Goal: Task Accomplishment & Management: Use online tool/utility

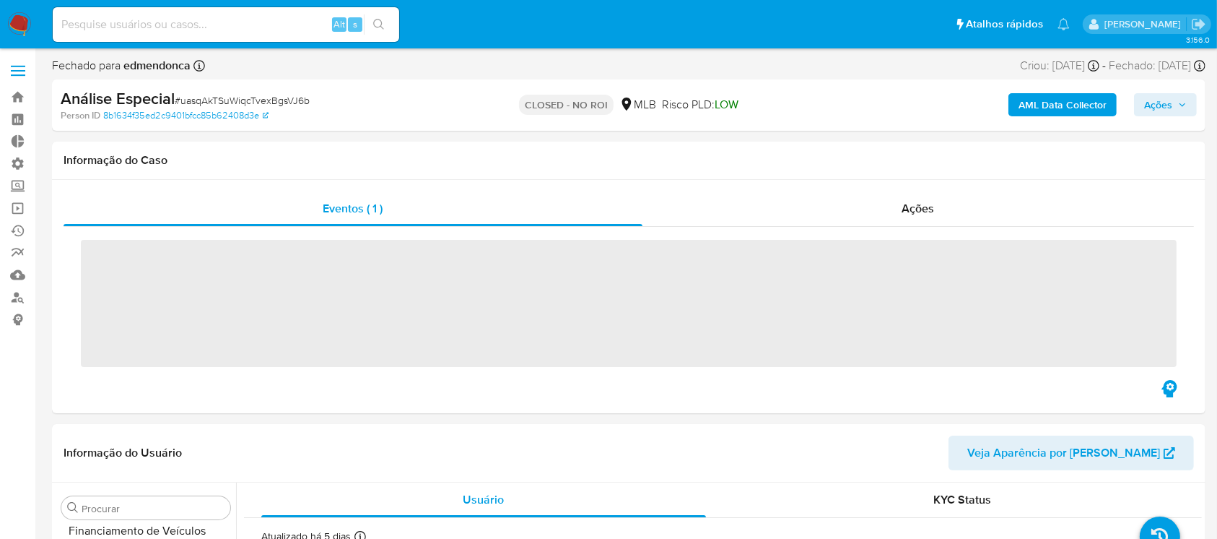
scroll to position [645, 0]
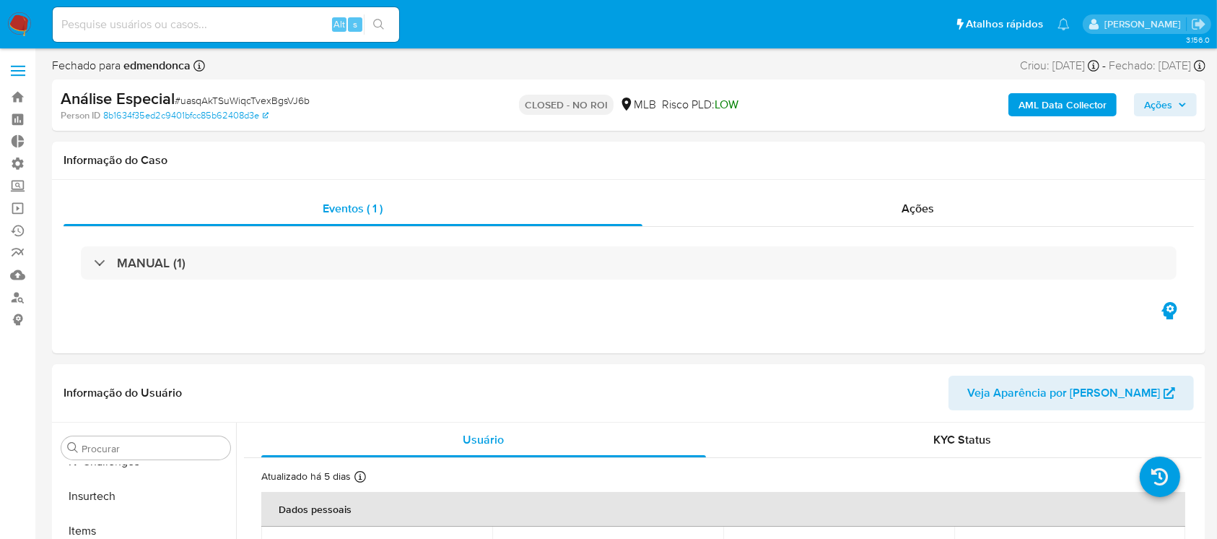
select select "10"
click at [19, 100] on link "Bandeja" at bounding box center [86, 97] width 172 height 22
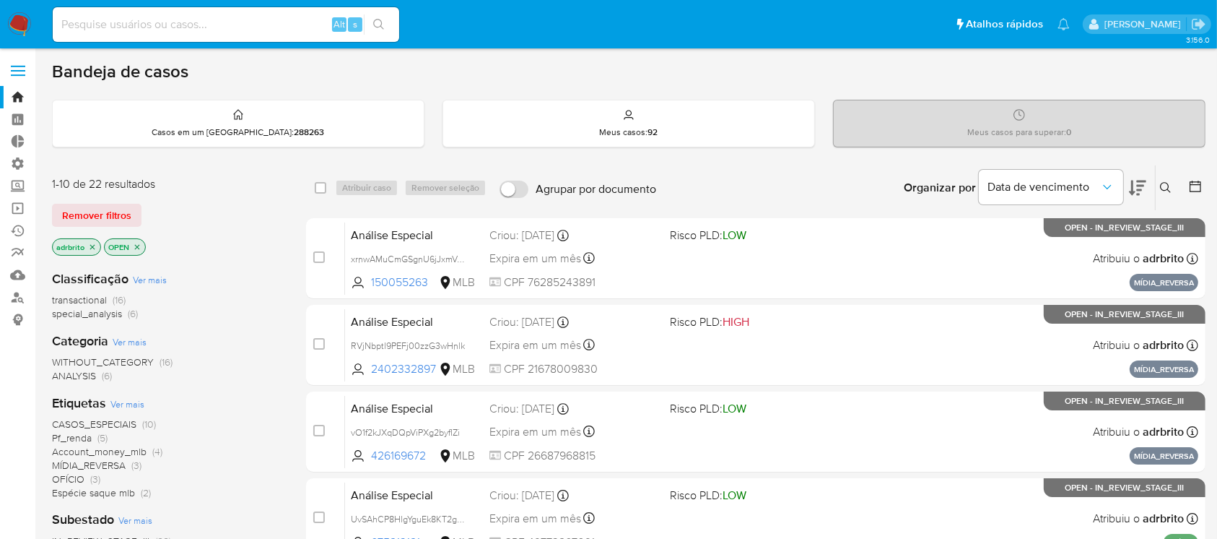
click at [144, 22] on input at bounding box center [226, 24] width 347 height 19
paste input "JvBbsWdAX7FjXrtr9lUkGLJy"
type input "JvBbsWdAX7FjXrtr9lUkGLJy"
click at [379, 22] on icon "search-icon" at bounding box center [379, 25] width 12 height 12
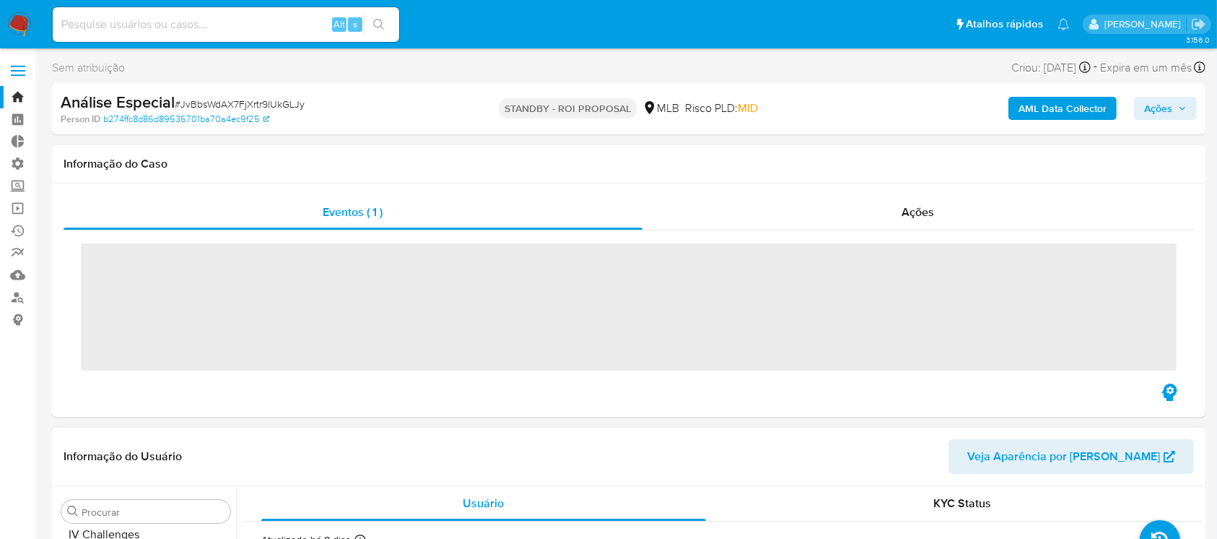
scroll to position [645, 0]
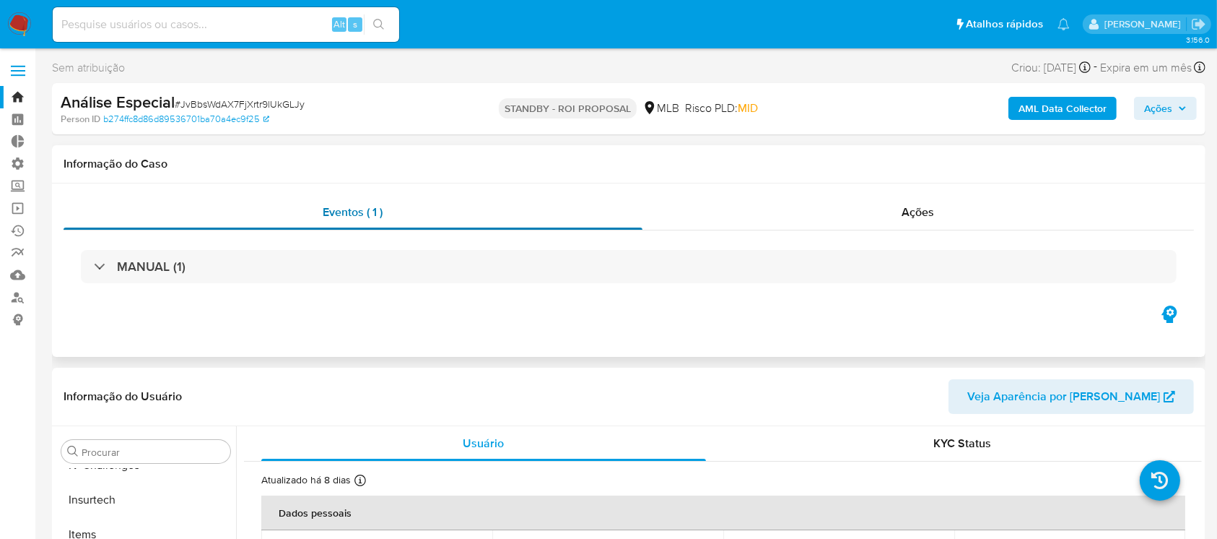
select select "10"
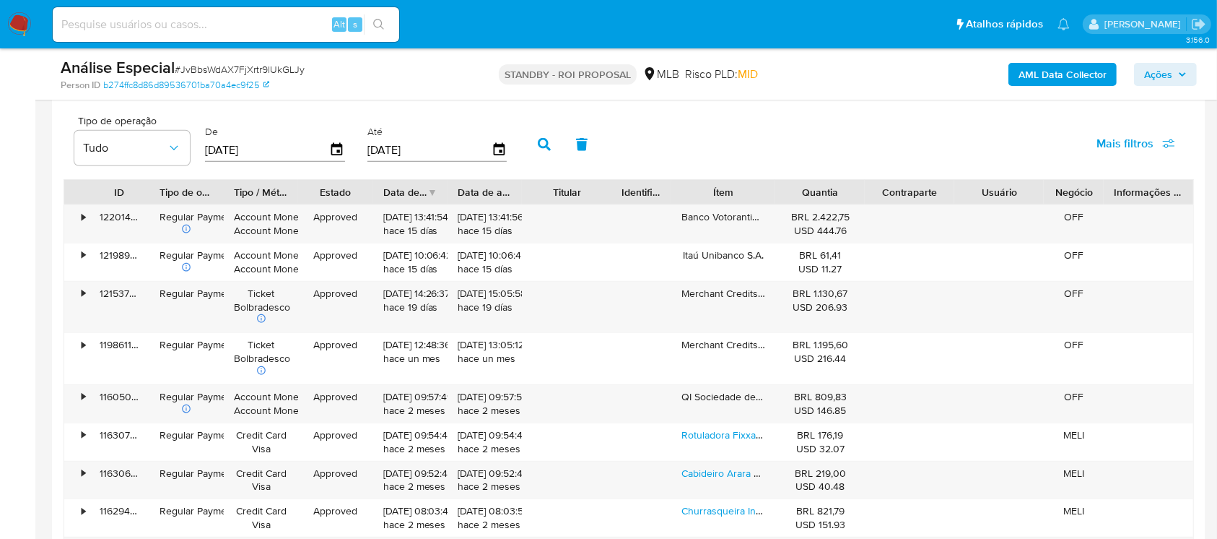
scroll to position [1126, 0]
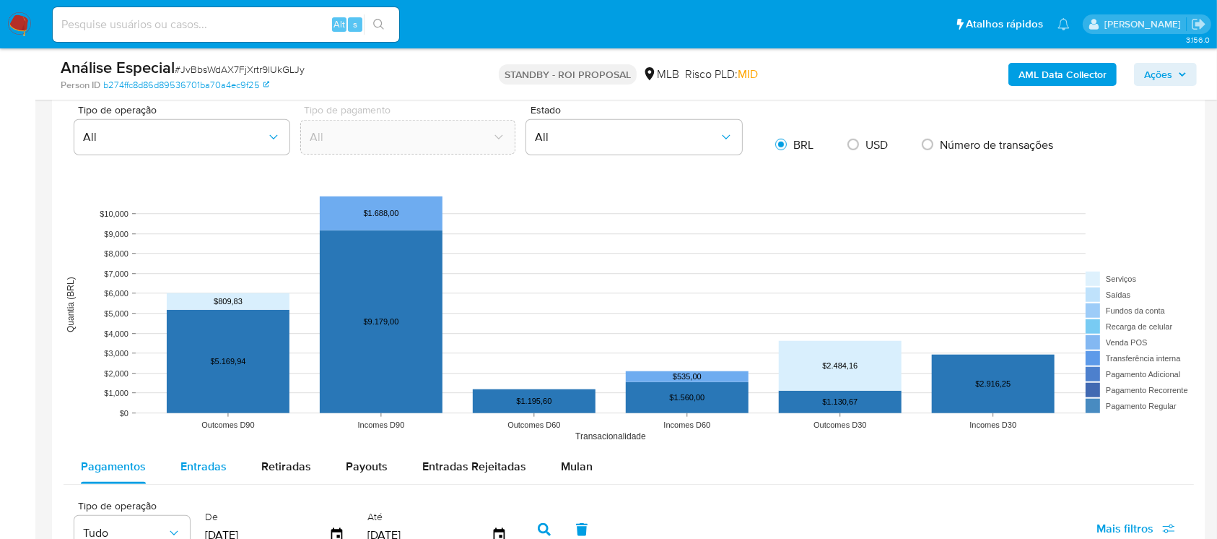
click at [214, 464] on span "Entradas" at bounding box center [203, 466] width 46 height 17
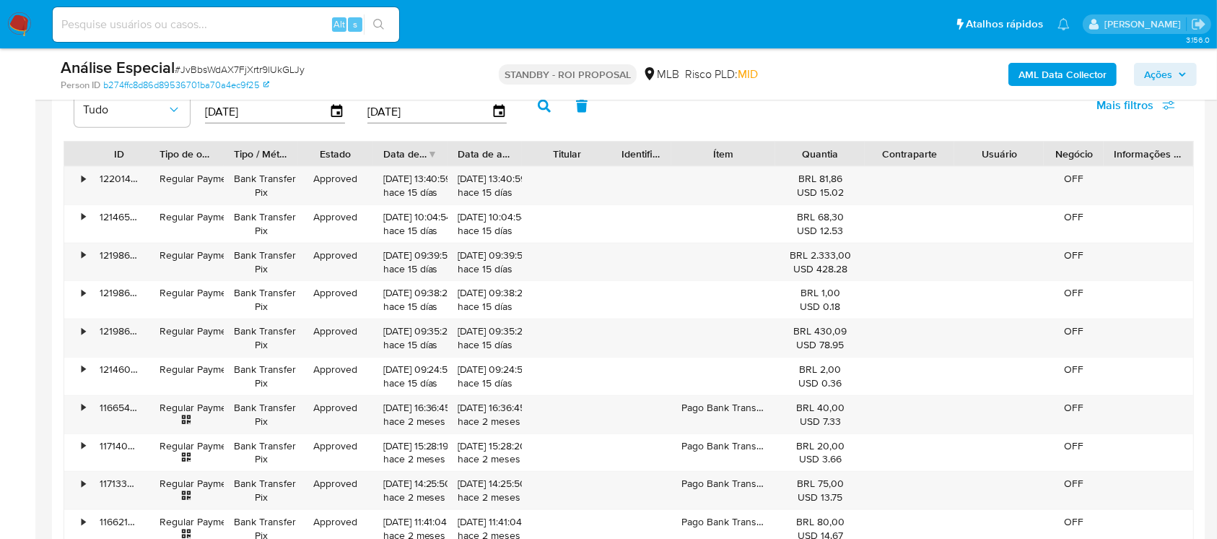
scroll to position [1567, 0]
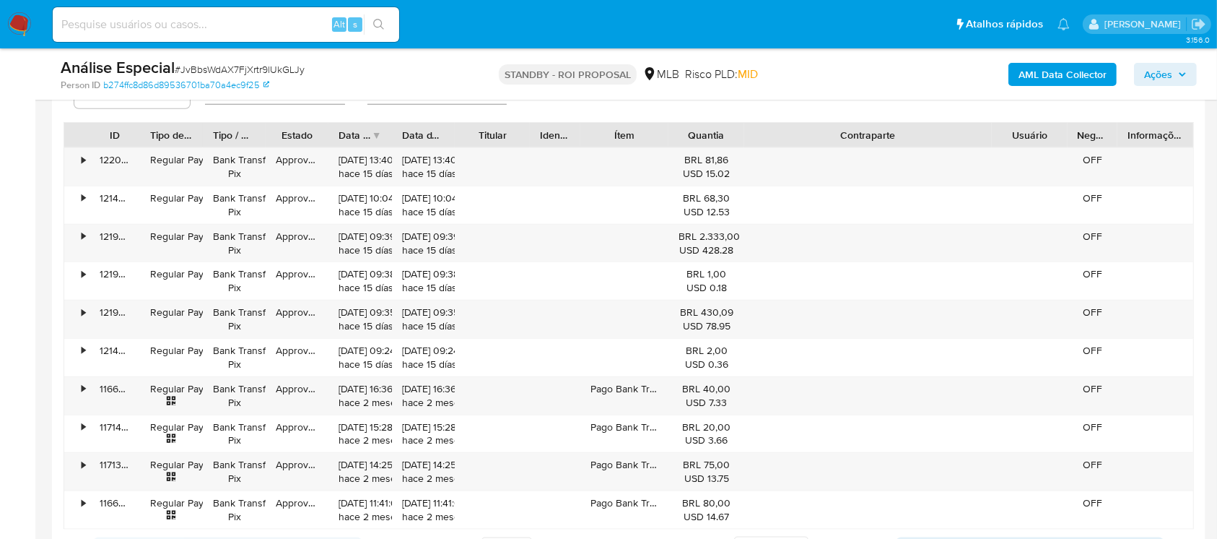
drag, startPoint x: 957, startPoint y: 134, endPoint x: 1115, endPoint y: 140, distance: 157.5
click at [1115, 140] on div "ID Tipo de operação Tipo / Método Estado Data de criação Data de aprovação Titu…" at bounding box center [628, 135] width 1129 height 25
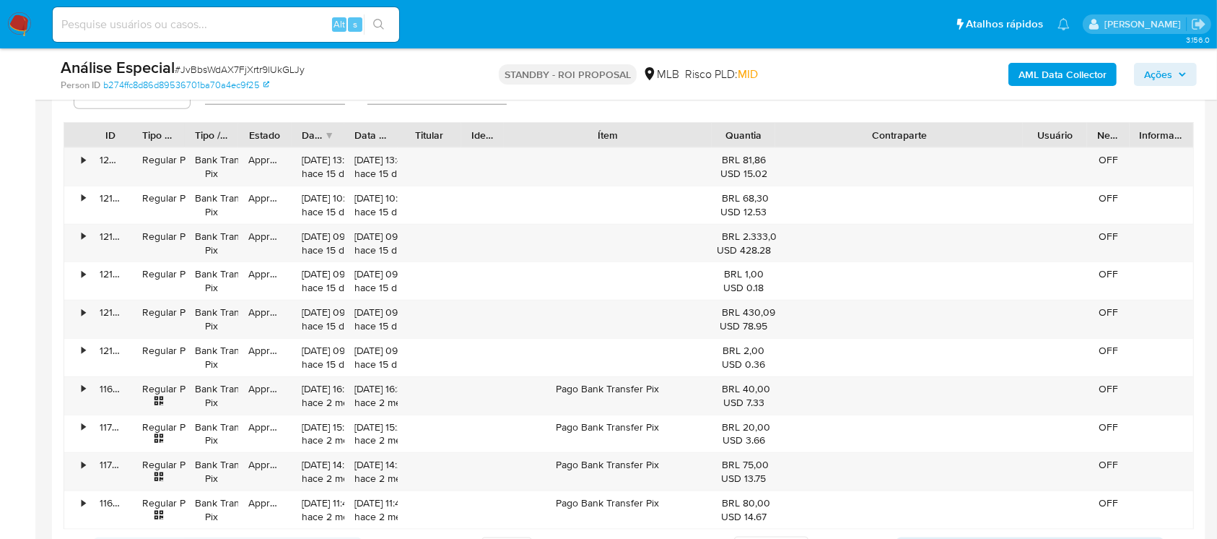
drag, startPoint x: 678, startPoint y: 140, endPoint x: 798, endPoint y: 136, distance: 119.9
click at [798, 136] on div "ID Tipo de operação Tipo / Método Estado Data de criação Data de aprovação Titu…" at bounding box center [628, 135] width 1129 height 25
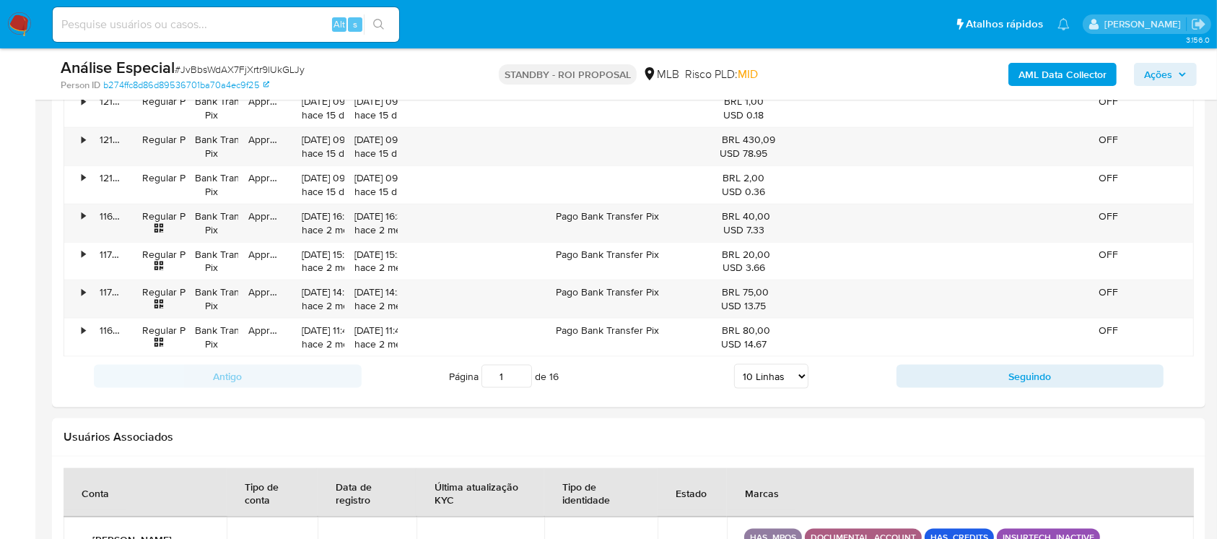
scroll to position [1825, 0]
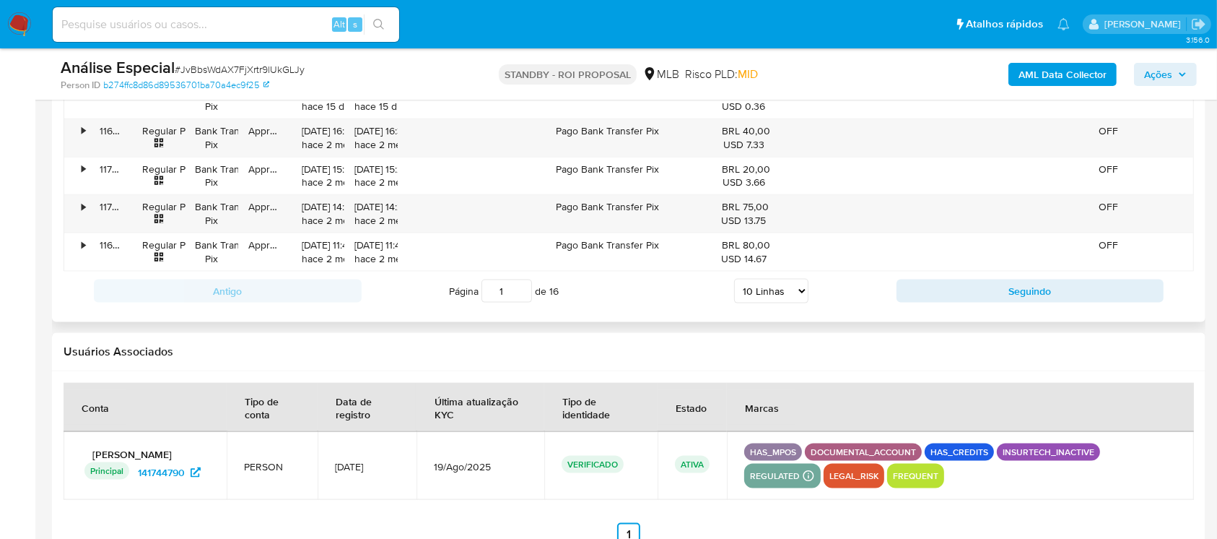
click at [793, 290] on select "5 Linhas 10 Linhas 20 Linhas 25 Linhas 50 Linhas 100 Linhas" at bounding box center [771, 291] width 74 height 25
select select "100"
click at [734, 279] on select "5 Linhas 10 Linhas 20 Linhas 25 Linhas 50 Linhas 100 Linhas" at bounding box center [771, 291] width 74 height 25
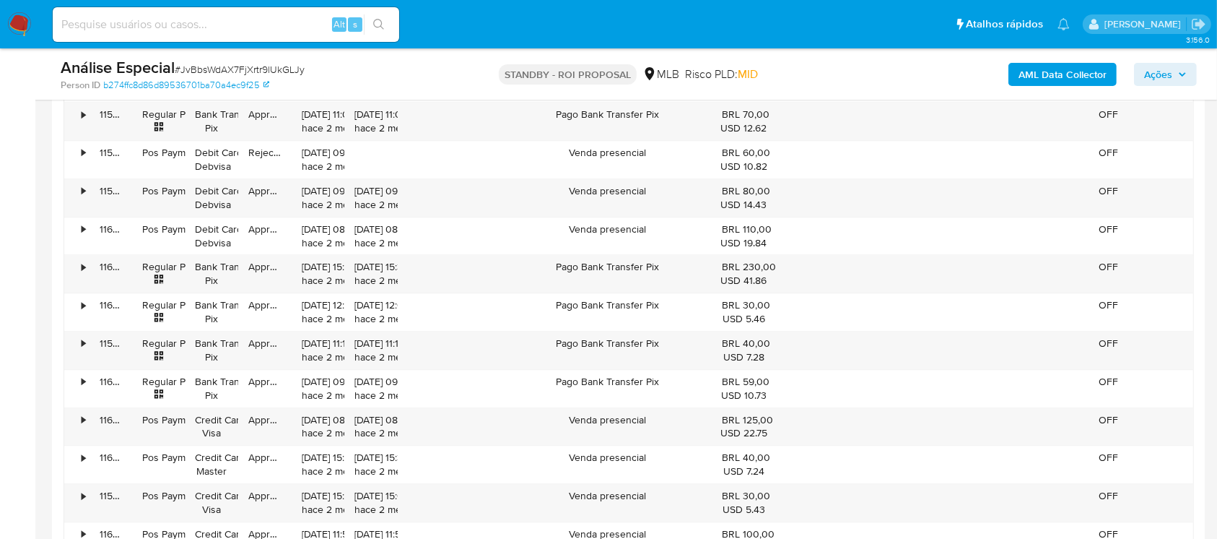
scroll to position [3782, 0]
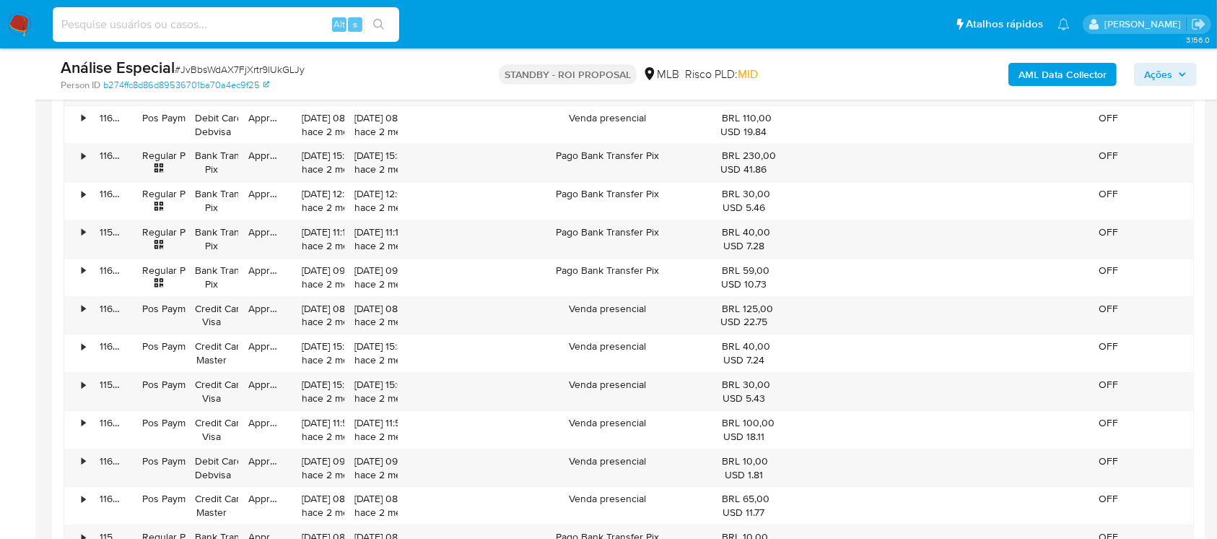
click at [140, 29] on input at bounding box center [226, 24] width 347 height 19
paste input "JvBbsWdAX7FjXrtr9lUkGLJy"
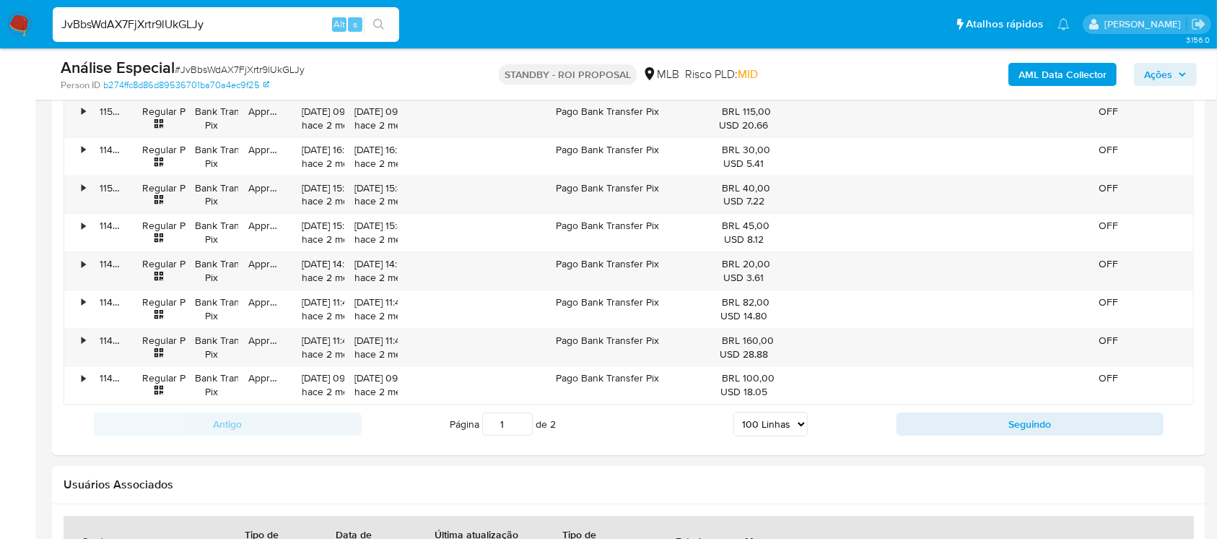
scroll to position [5158, 0]
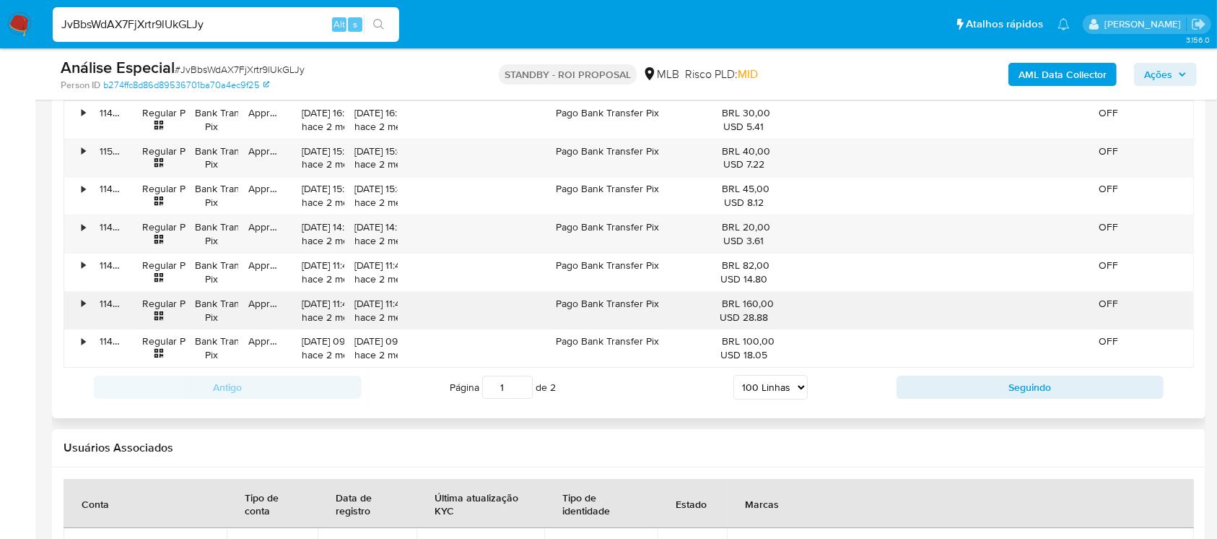
type input "JvBbsWdAX7FjXrtr9lUkGLJy"
click at [82, 298] on div "•" at bounding box center [84, 304] width 4 height 14
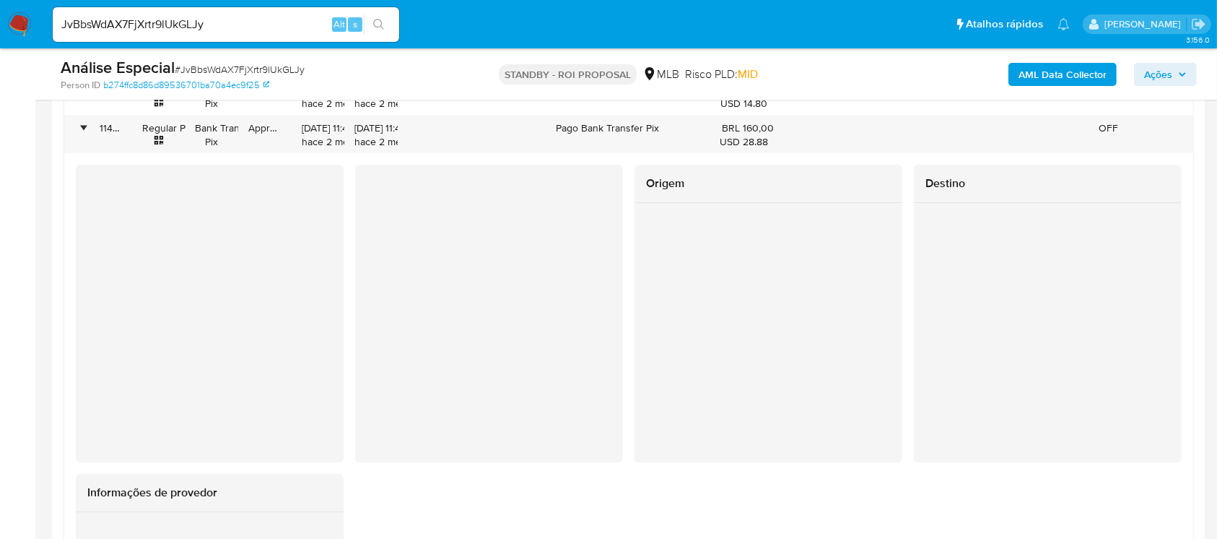
scroll to position [5192, 0]
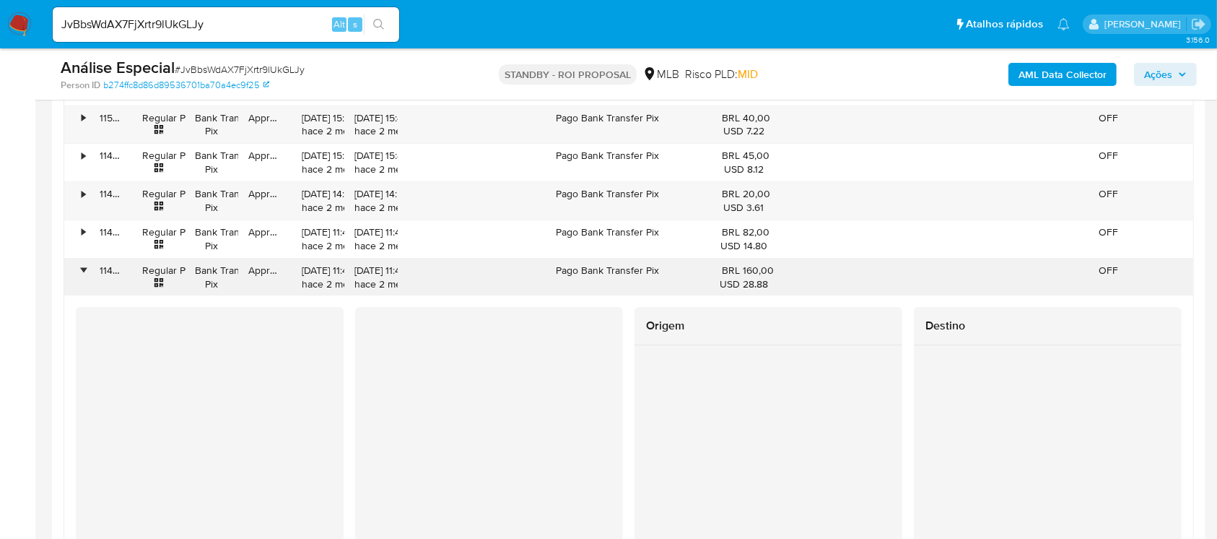
click at [83, 264] on div "•" at bounding box center [84, 271] width 4 height 14
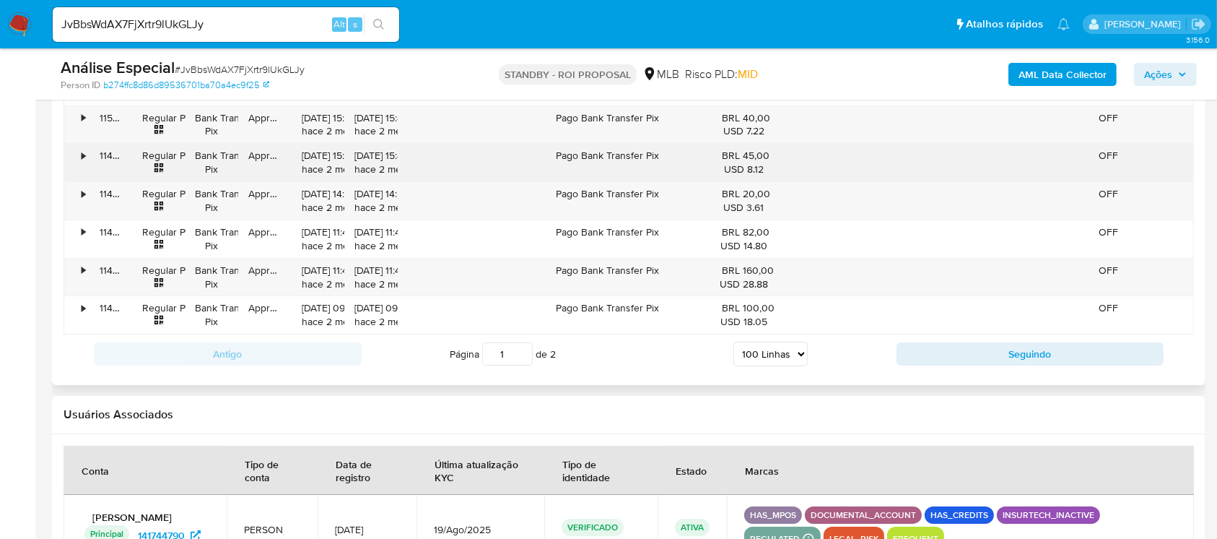
click at [84, 149] on div "•" at bounding box center [84, 156] width 4 height 14
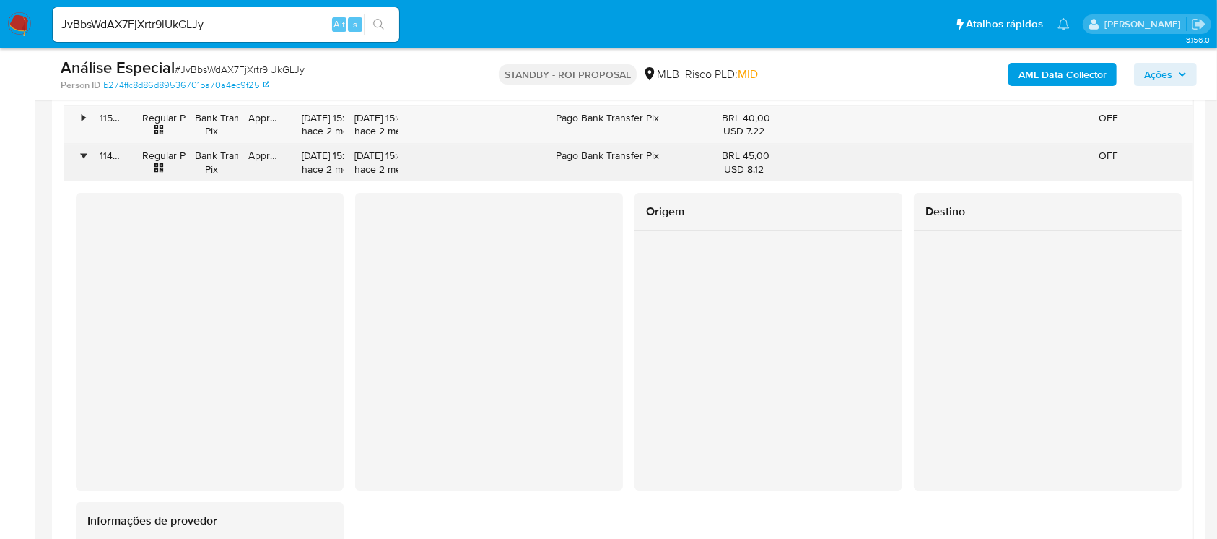
click at [85, 149] on div "•" at bounding box center [84, 156] width 4 height 14
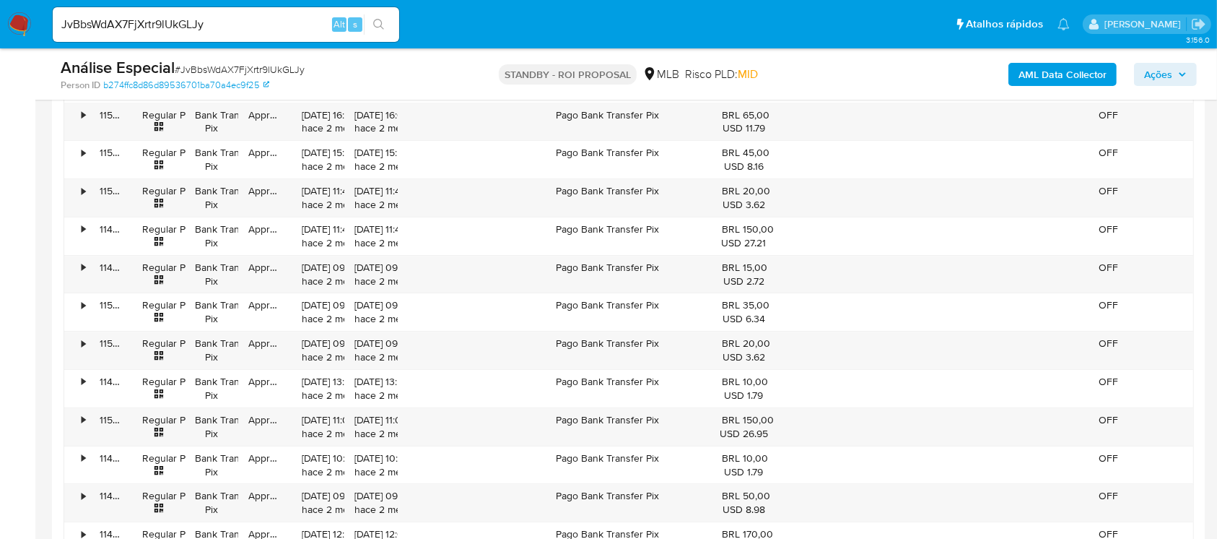
scroll to position [4653, 0]
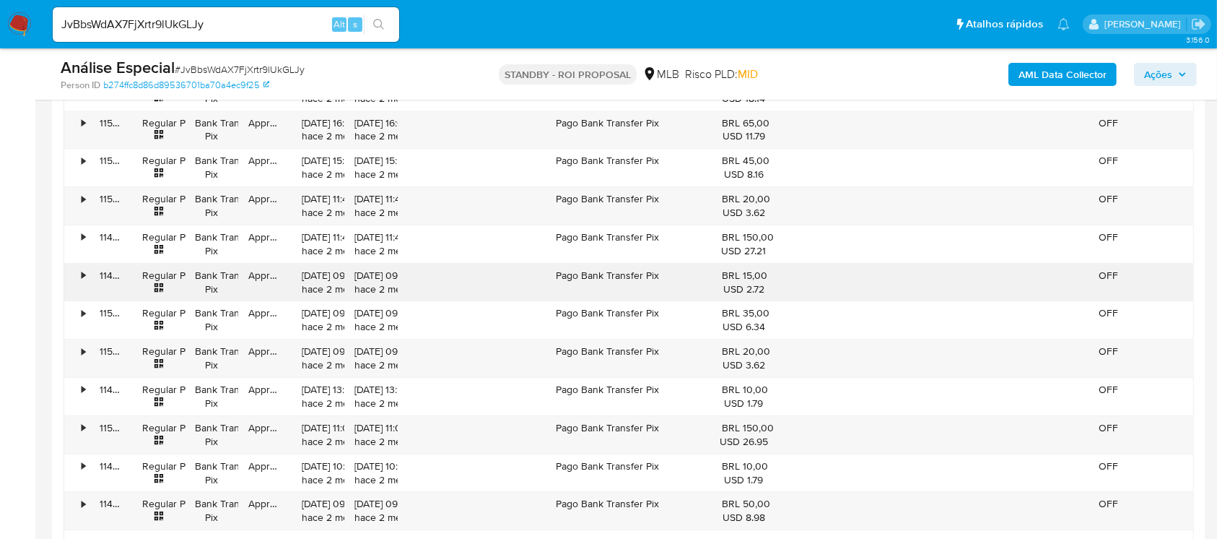
click at [84, 269] on div "•" at bounding box center [84, 276] width 4 height 14
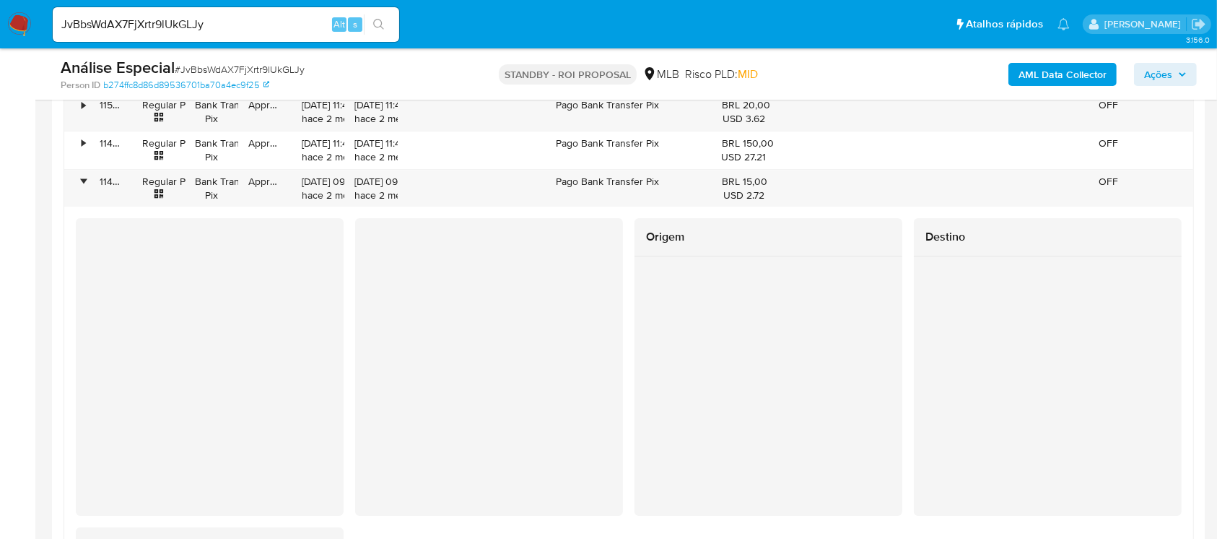
scroll to position [4779, 0]
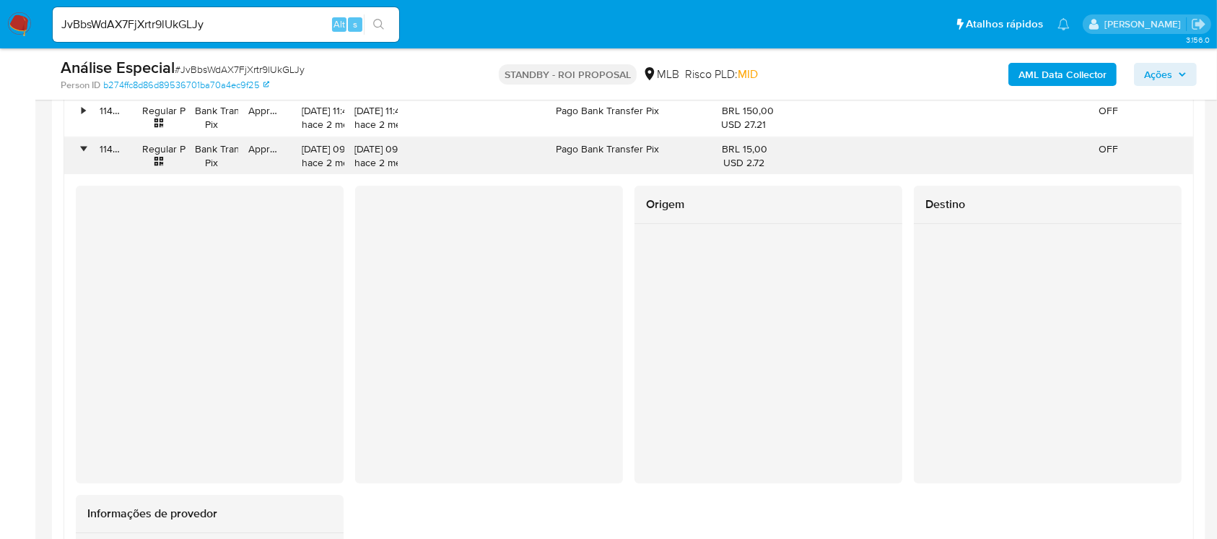
click at [78, 138] on div "•" at bounding box center [76, 156] width 25 height 38
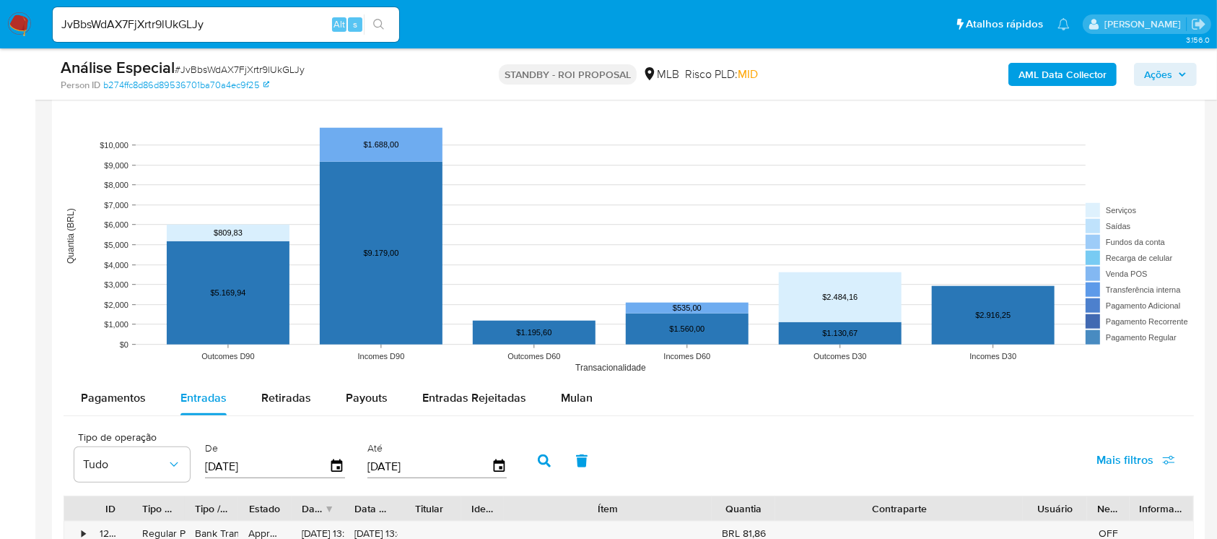
scroll to position [1179, 0]
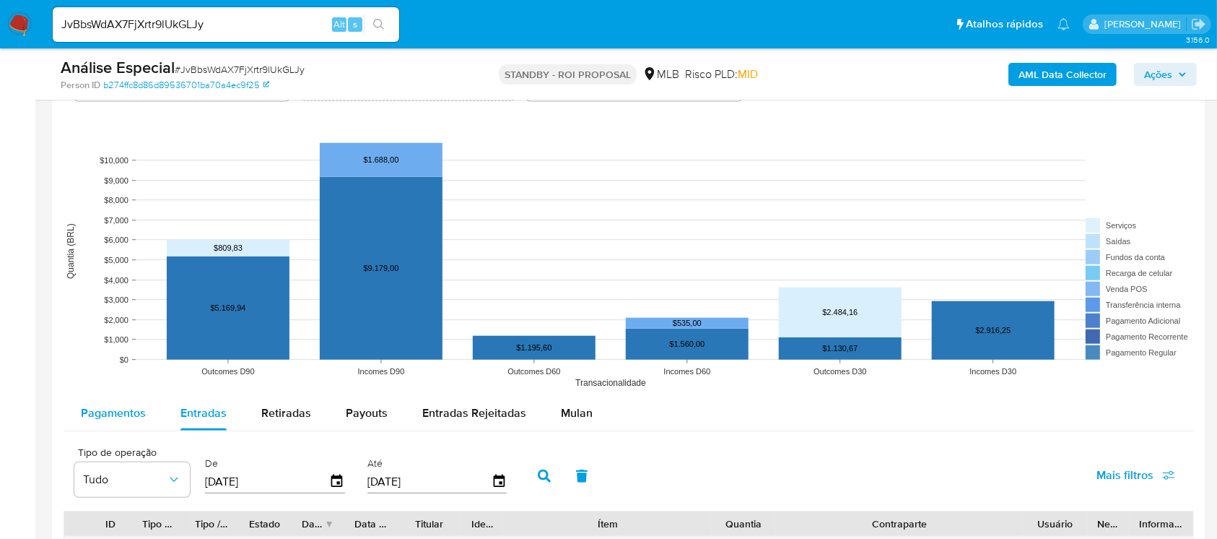
click at [86, 407] on span "Pagamentos" at bounding box center [113, 412] width 65 height 17
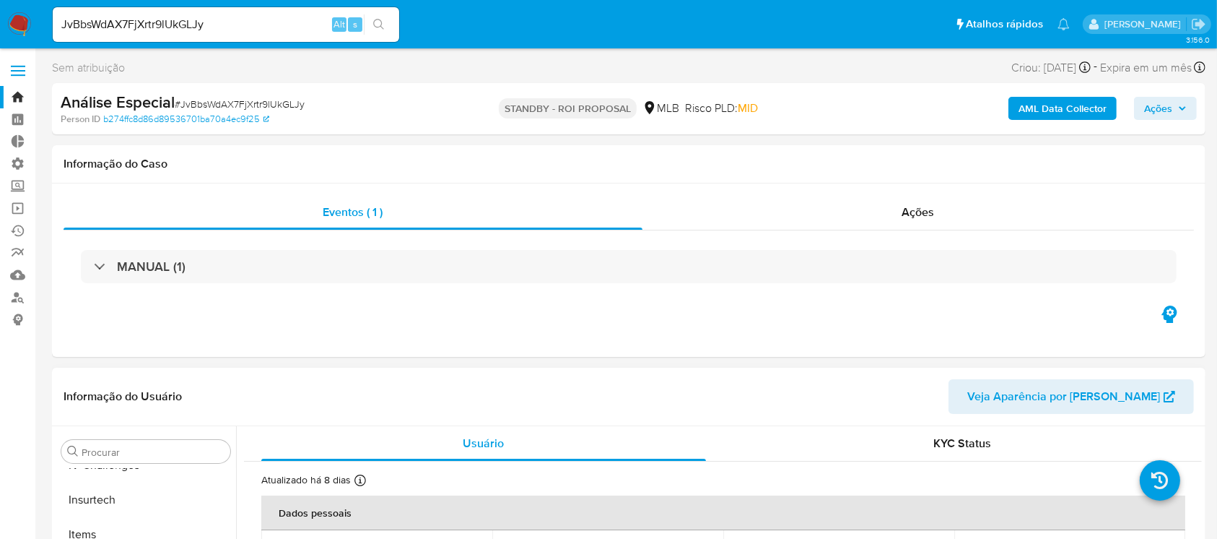
scroll to position [631, 0]
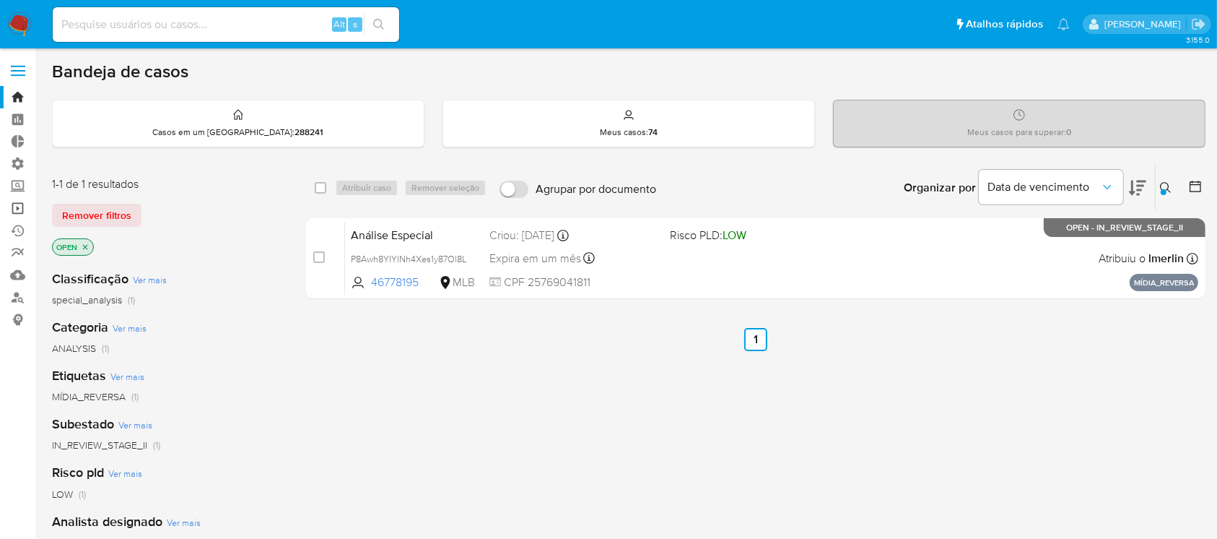
click at [16, 205] on link "Operações em massa" at bounding box center [86, 208] width 172 height 22
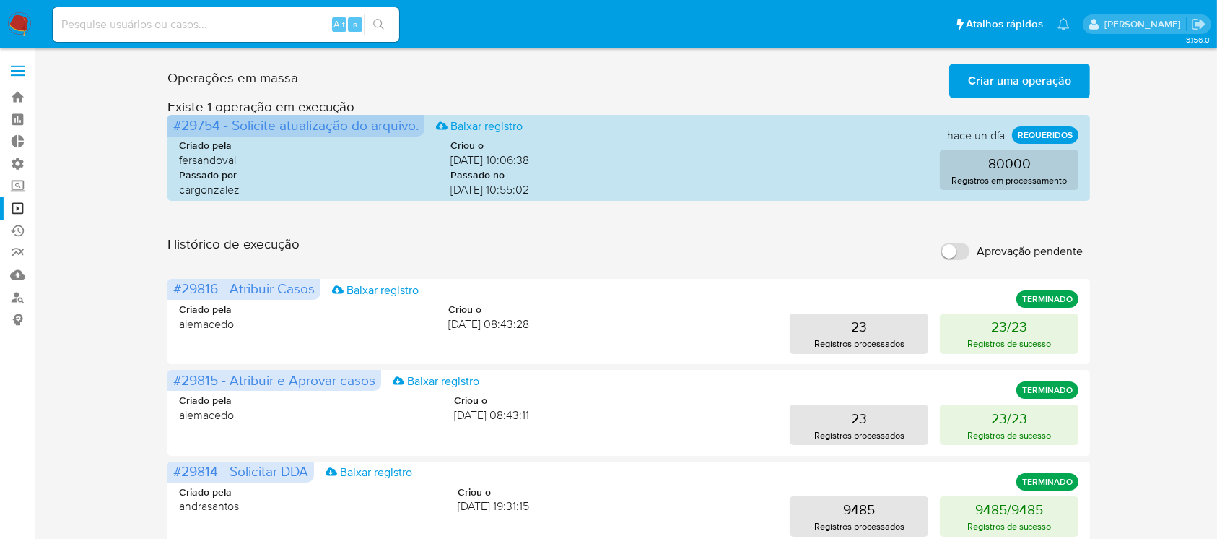
click at [1005, 80] on span "Criar uma operação" at bounding box center [1019, 81] width 103 height 32
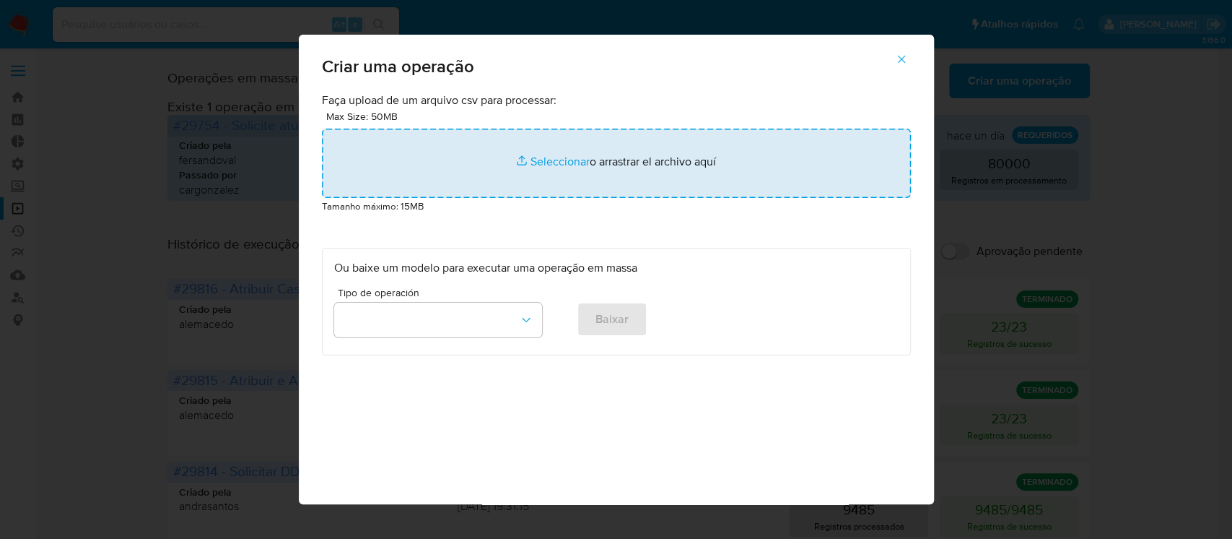
click at [565, 162] on input "file" at bounding box center [616, 163] width 589 height 69
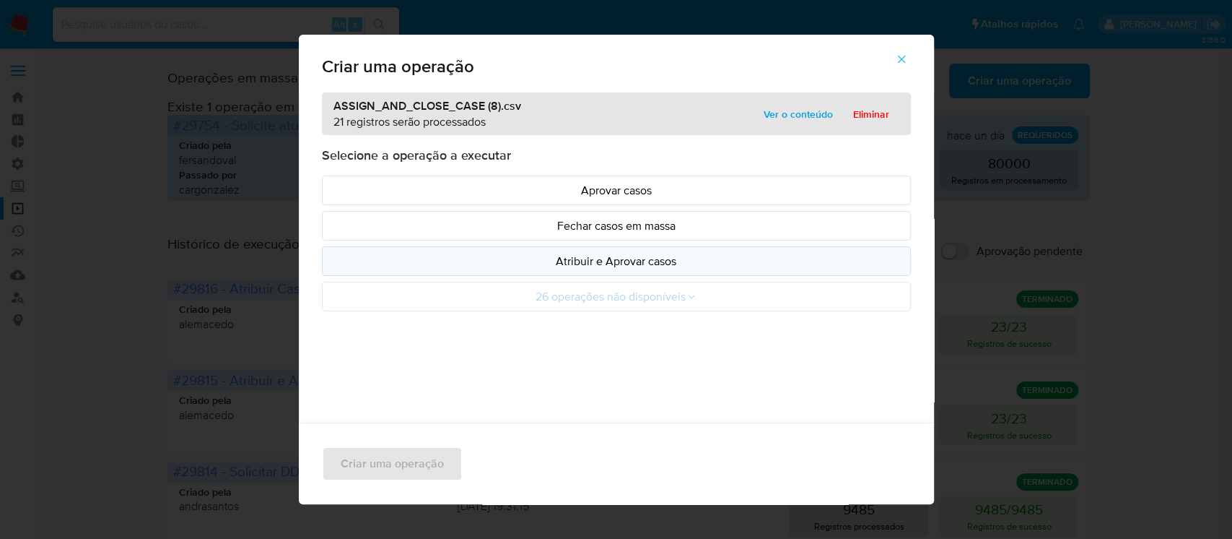
click at [612, 269] on button "Atribuir e Aprovar casos" at bounding box center [616, 261] width 589 height 30
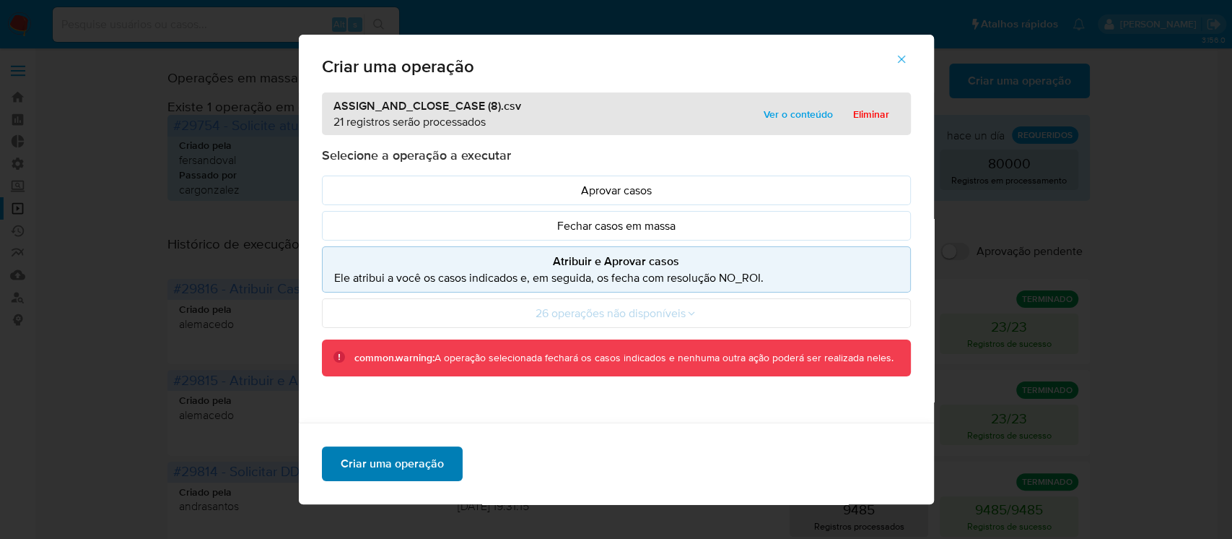
click at [373, 453] on span "Criar uma operação" at bounding box center [392, 464] width 103 height 32
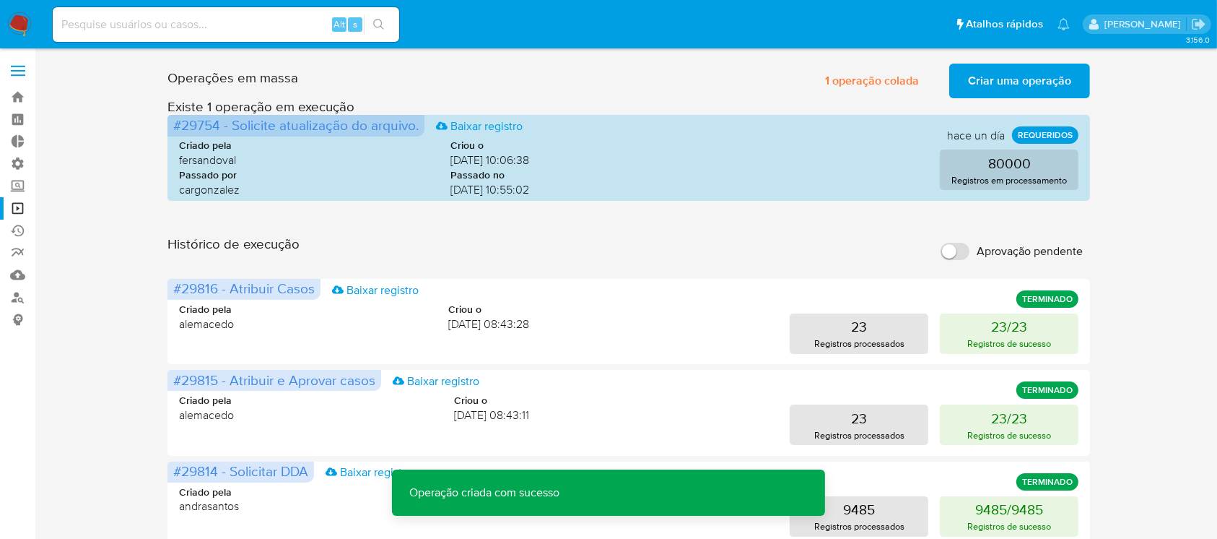
click at [1001, 84] on span "Criar uma operação" at bounding box center [1019, 81] width 103 height 32
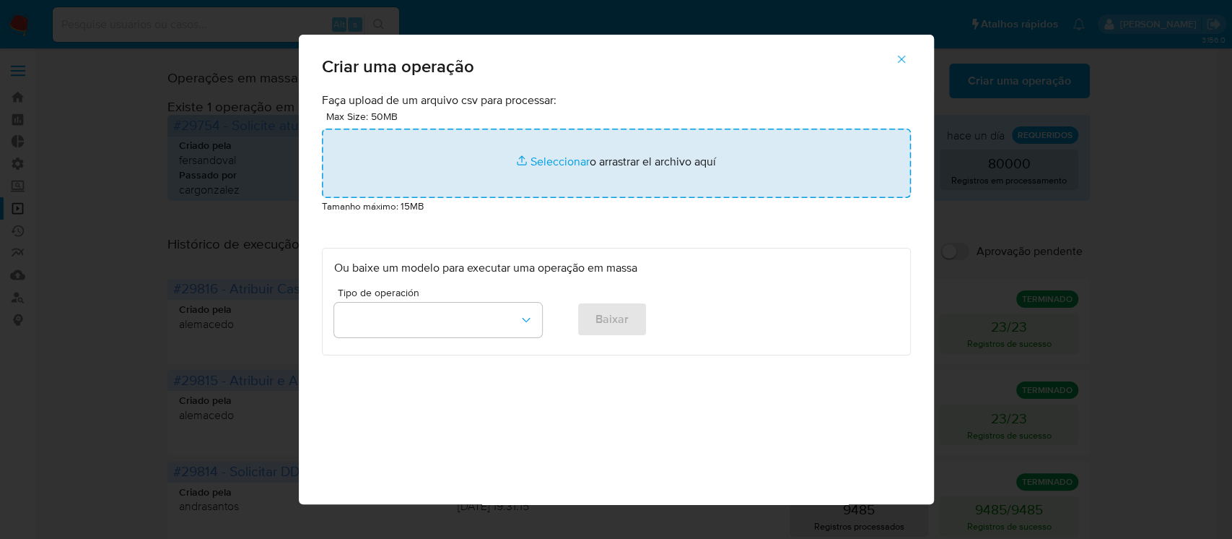
click at [525, 165] on input "file" at bounding box center [616, 163] width 589 height 69
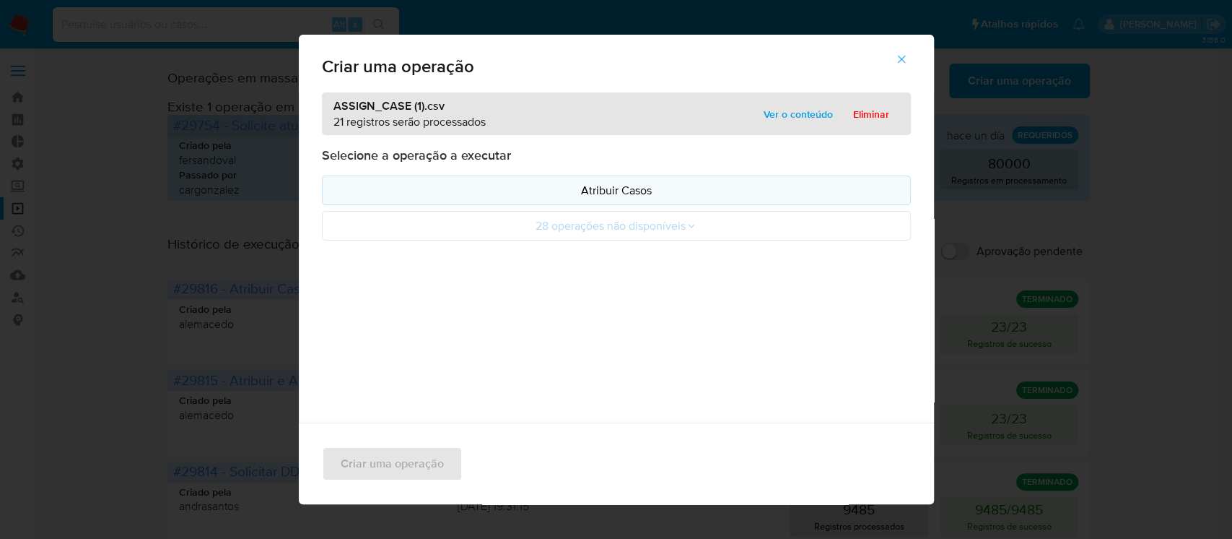
click at [608, 188] on p "Atribuir Casos" at bounding box center [616, 190] width 565 height 17
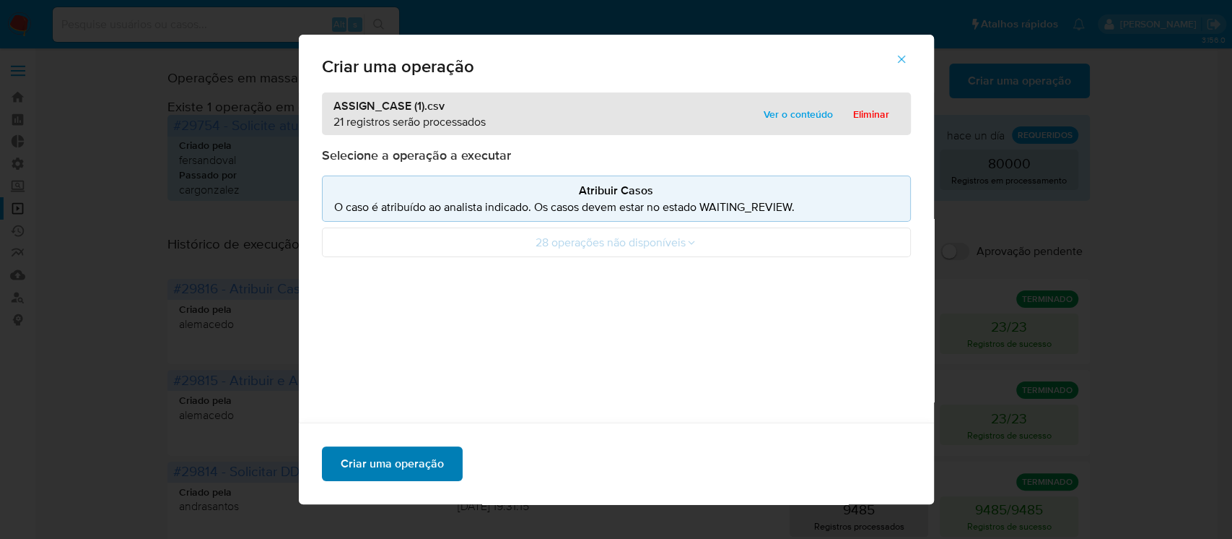
click at [406, 461] on span "Criar uma operação" at bounding box center [392, 464] width 103 height 32
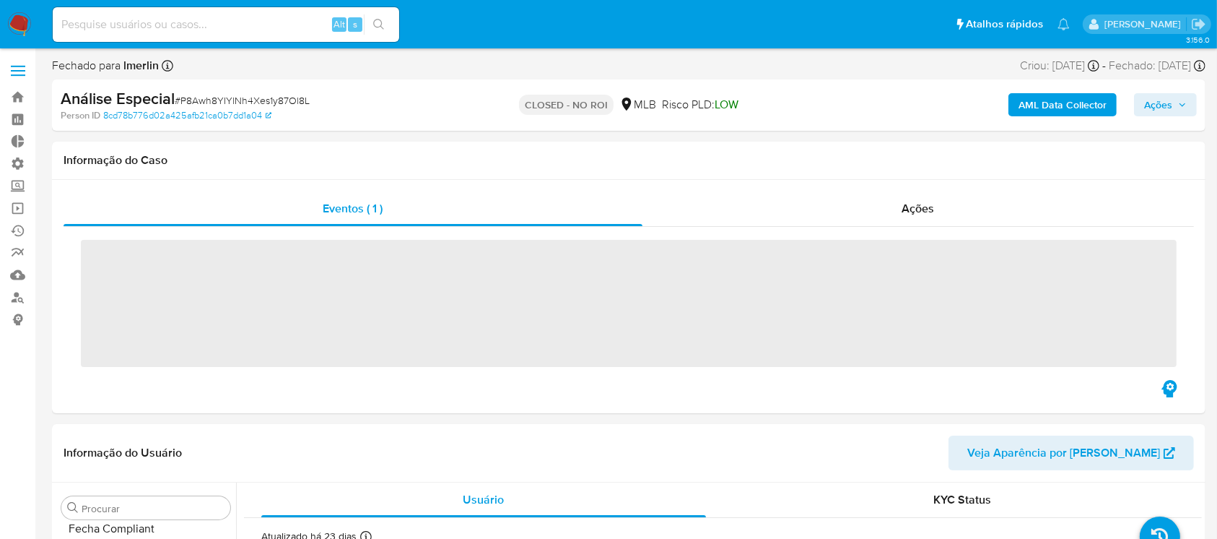
scroll to position [645, 0]
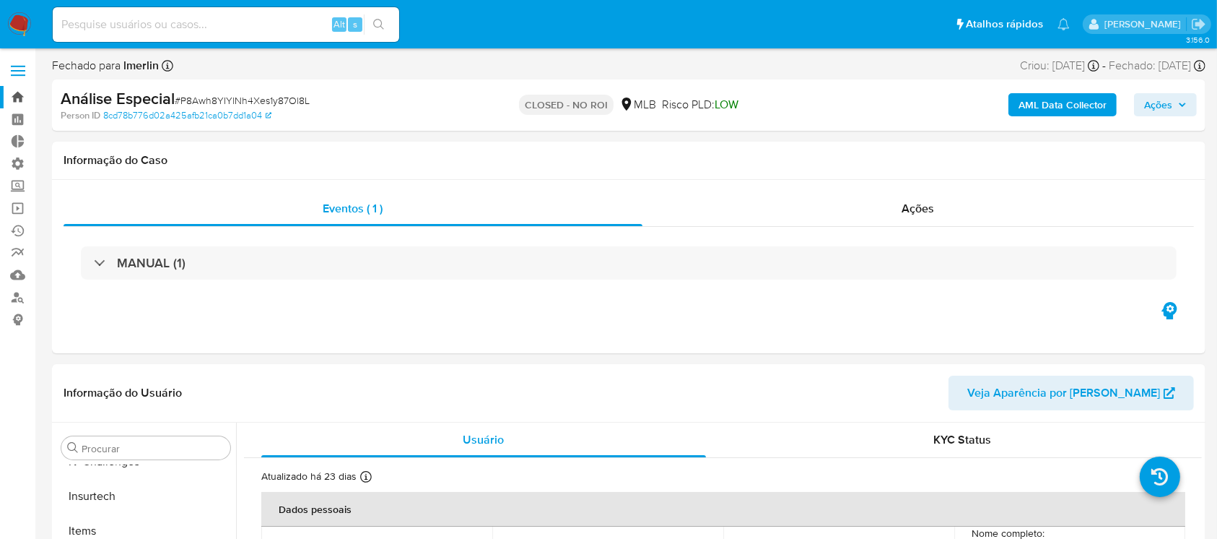
select select "10"
click at [13, 92] on link "Bandeja" at bounding box center [86, 97] width 172 height 22
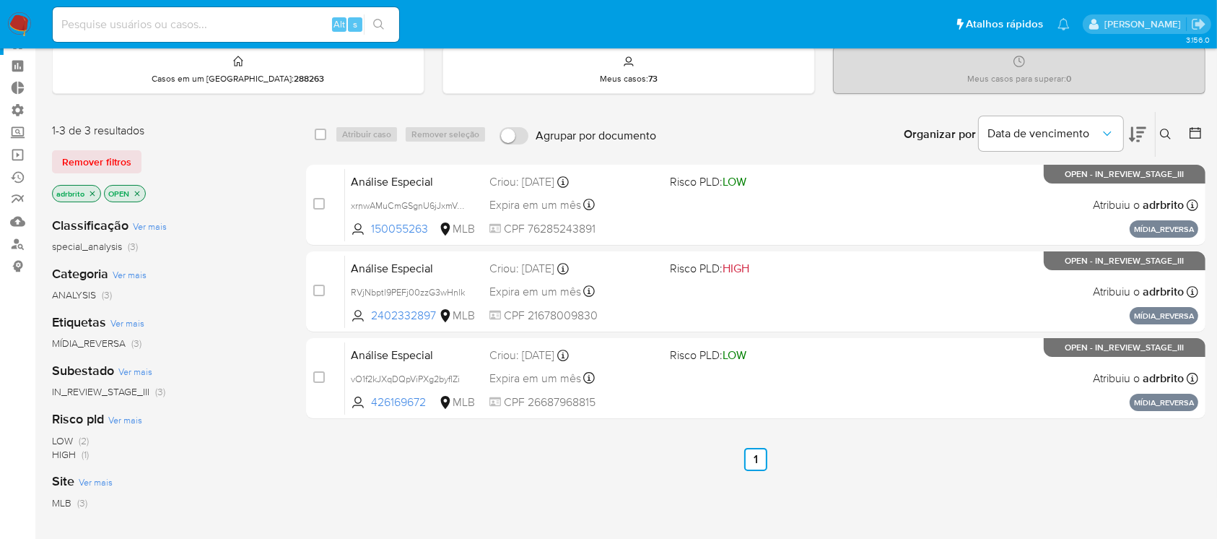
scroll to position [30, 0]
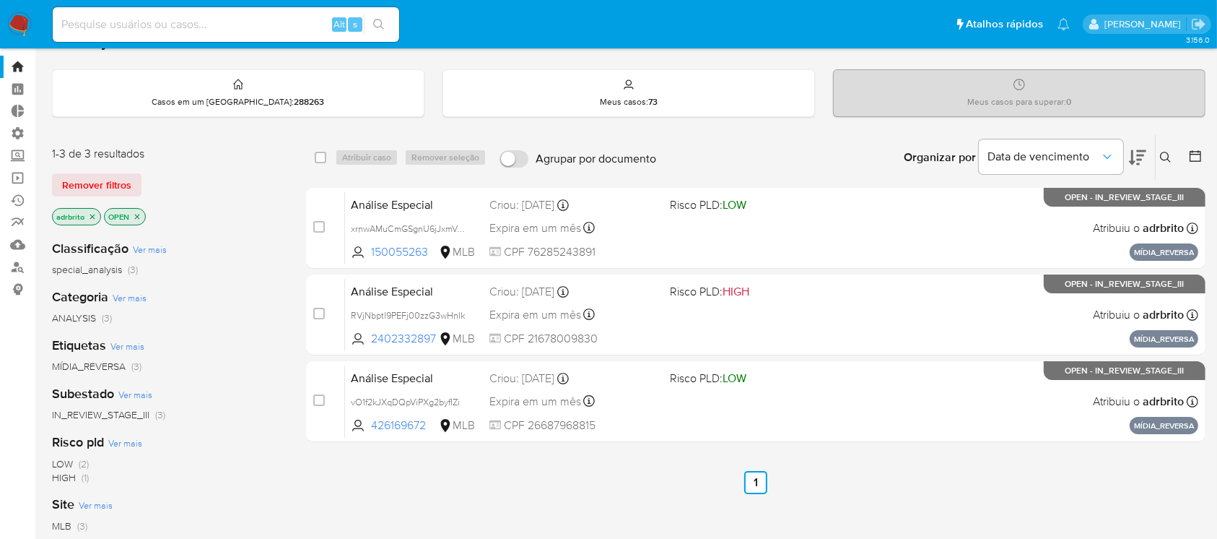
click at [95, 209] on p "adrbrito" at bounding box center [77, 217] width 48 height 16
click at [95, 212] on icon "close-filter" at bounding box center [92, 216] width 9 height 9
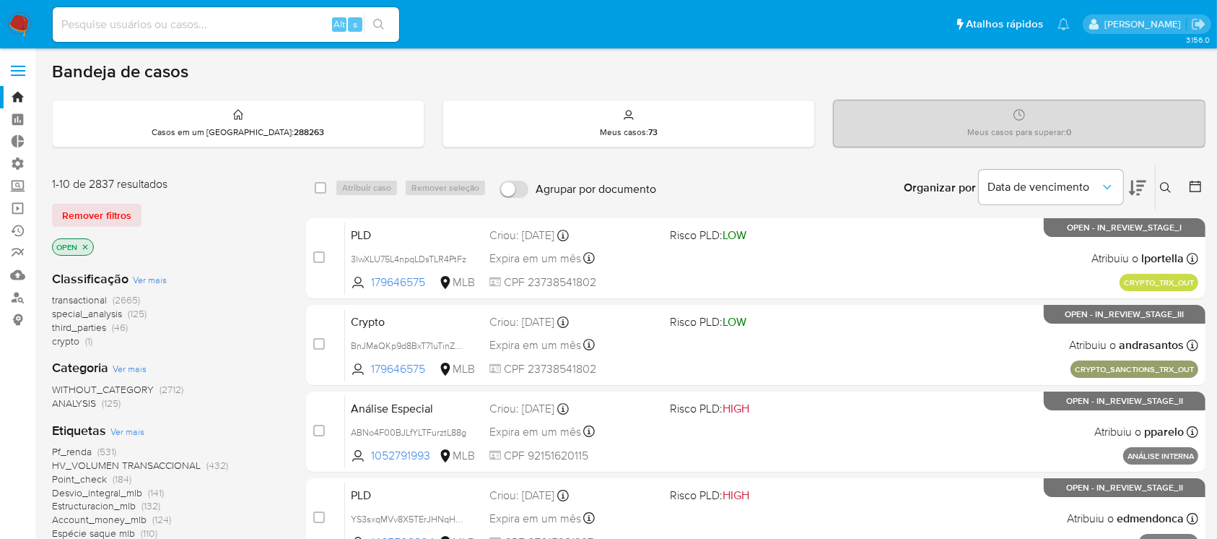
scroll to position [601, 0]
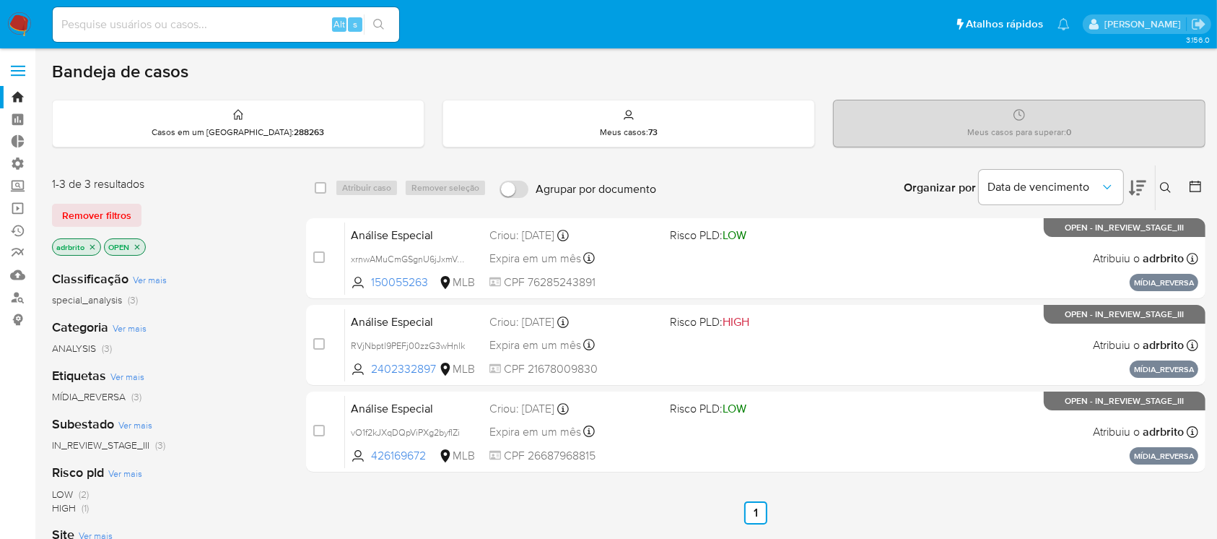
click at [91, 243] on icon "close-filter" at bounding box center [92, 247] width 9 height 9
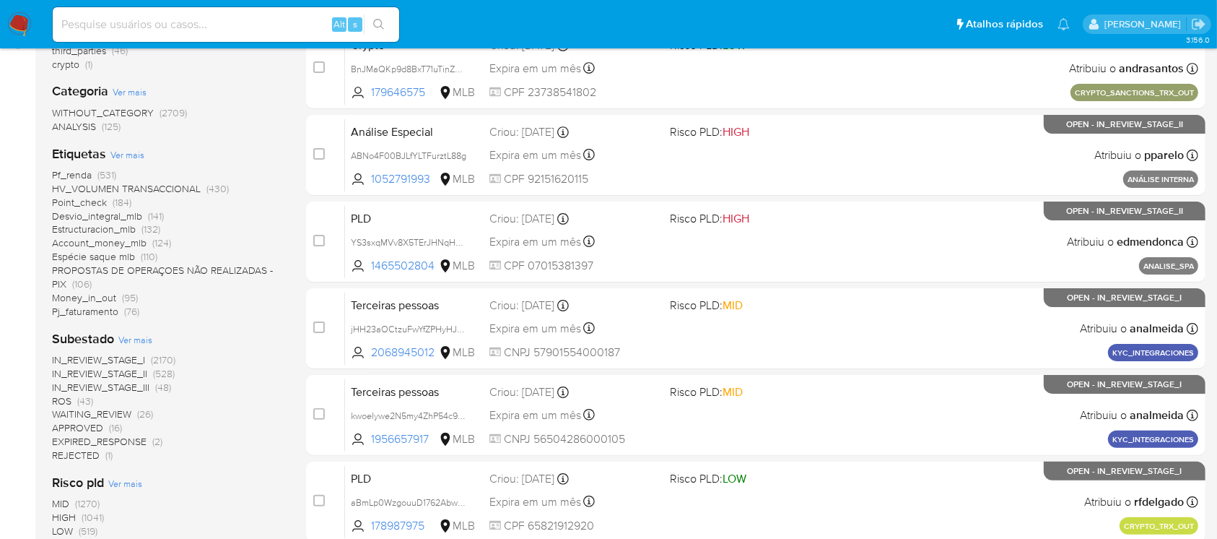
scroll to position [283, 0]
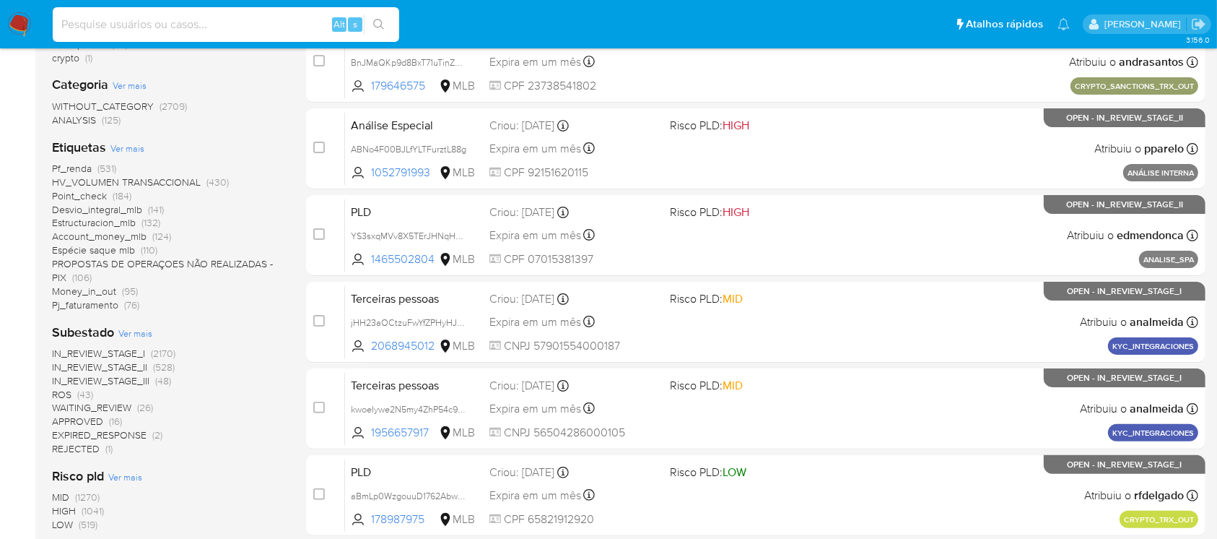
click at [192, 30] on input at bounding box center [226, 24] width 347 height 19
paste input "AmRzdO3x5b9BU9P1yF5UFtfv"
type input "AmRzdO3x5b9BU9P1yF5UFtfv"
click at [376, 32] on button "search-icon" at bounding box center [379, 24] width 30 height 20
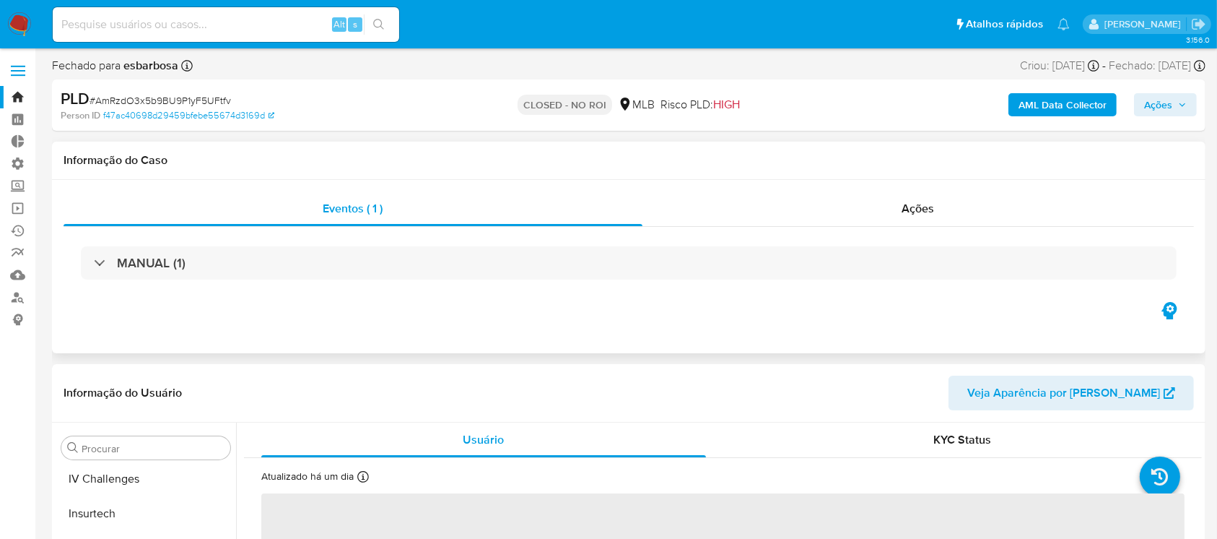
scroll to position [645, 0]
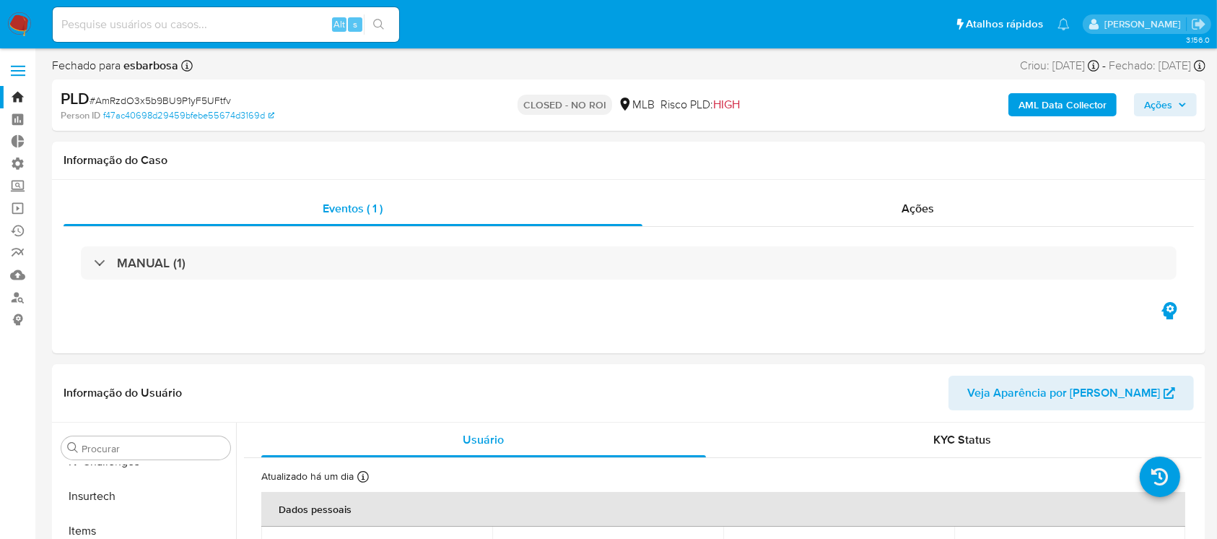
select select "10"
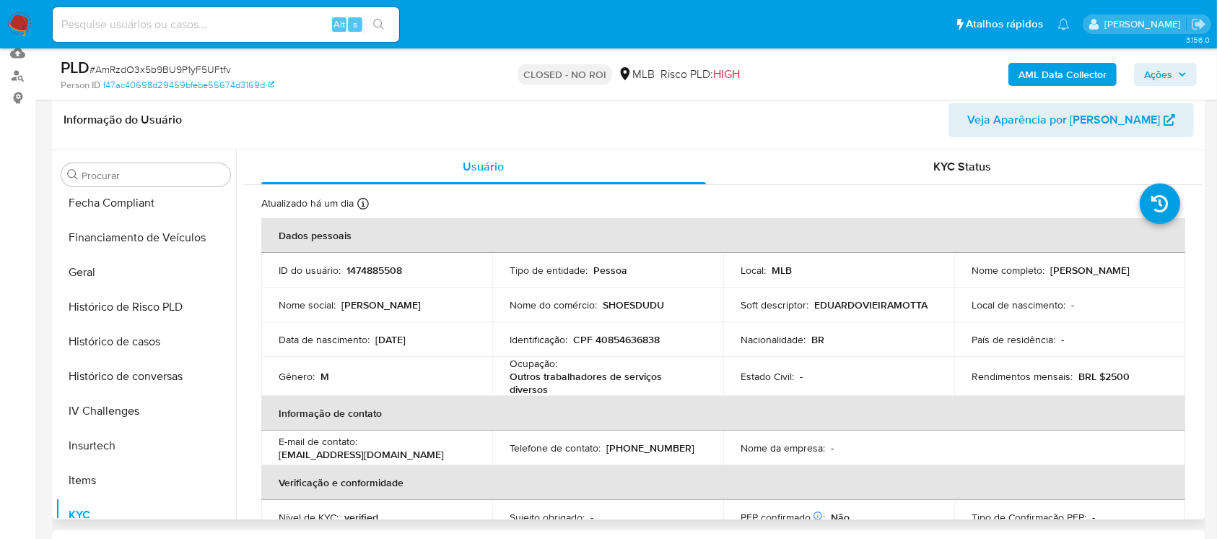
scroll to position [367, 0]
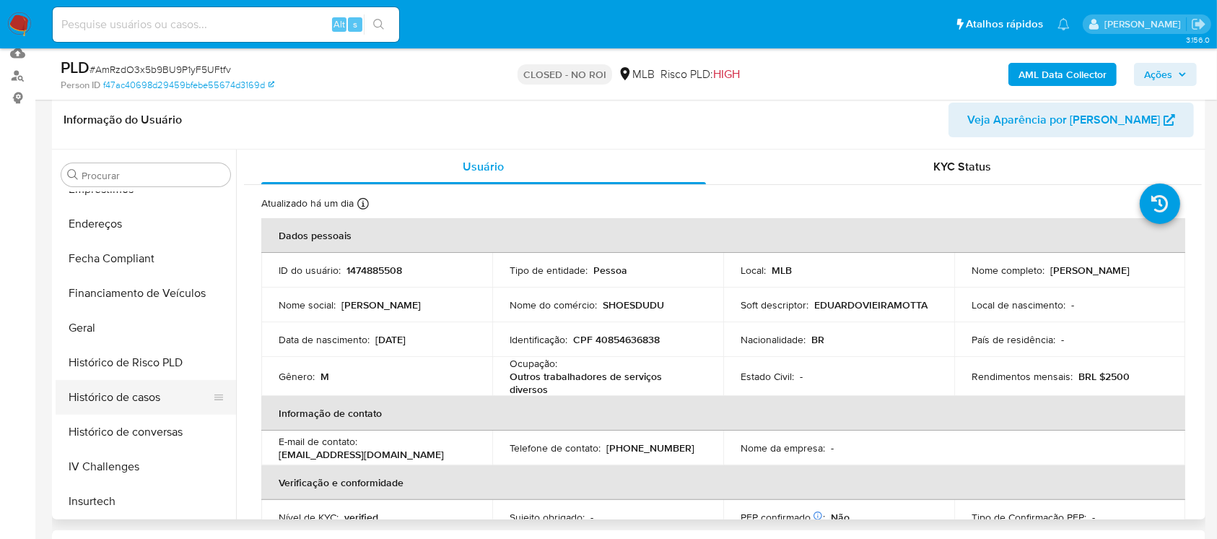
click at [158, 401] on button "Histórico de casos" at bounding box center [140, 397] width 169 height 35
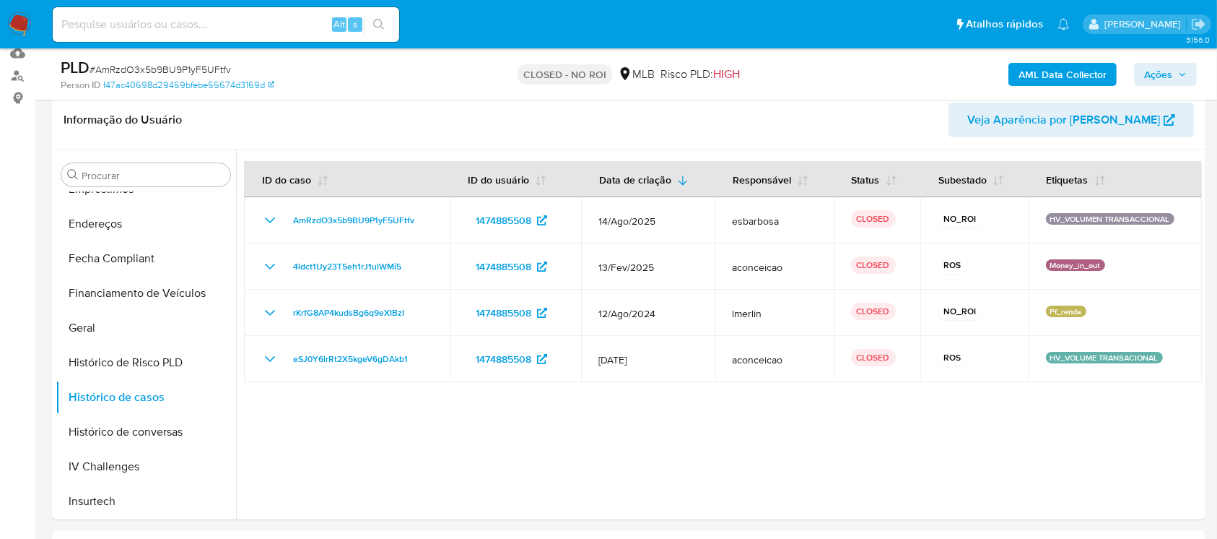
scroll to position [0, 0]
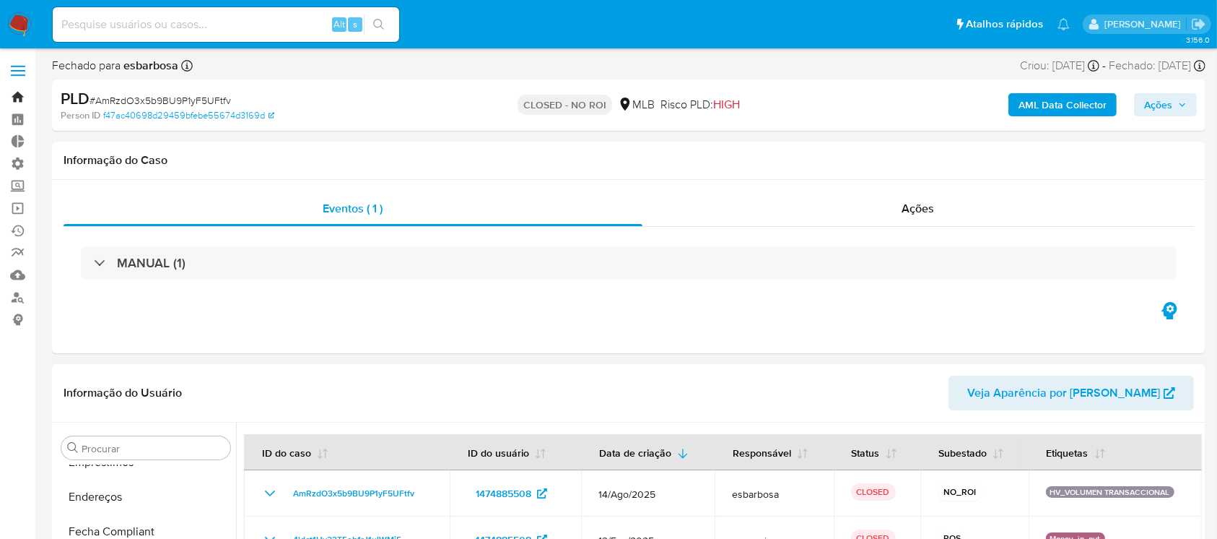
click at [20, 94] on link "Bandeja" at bounding box center [86, 97] width 172 height 22
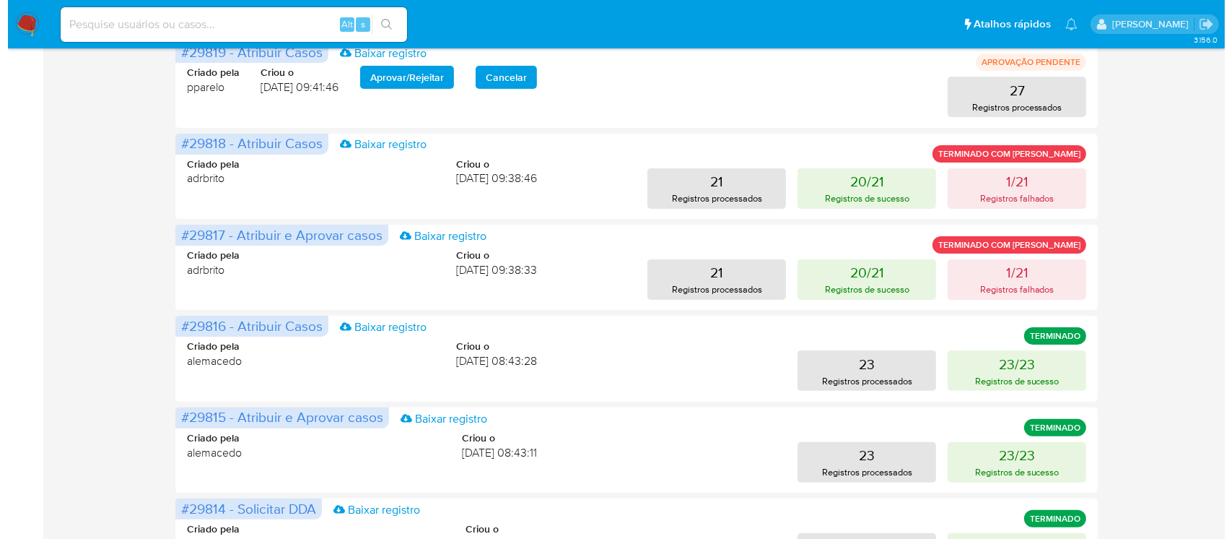
scroll to position [331, 0]
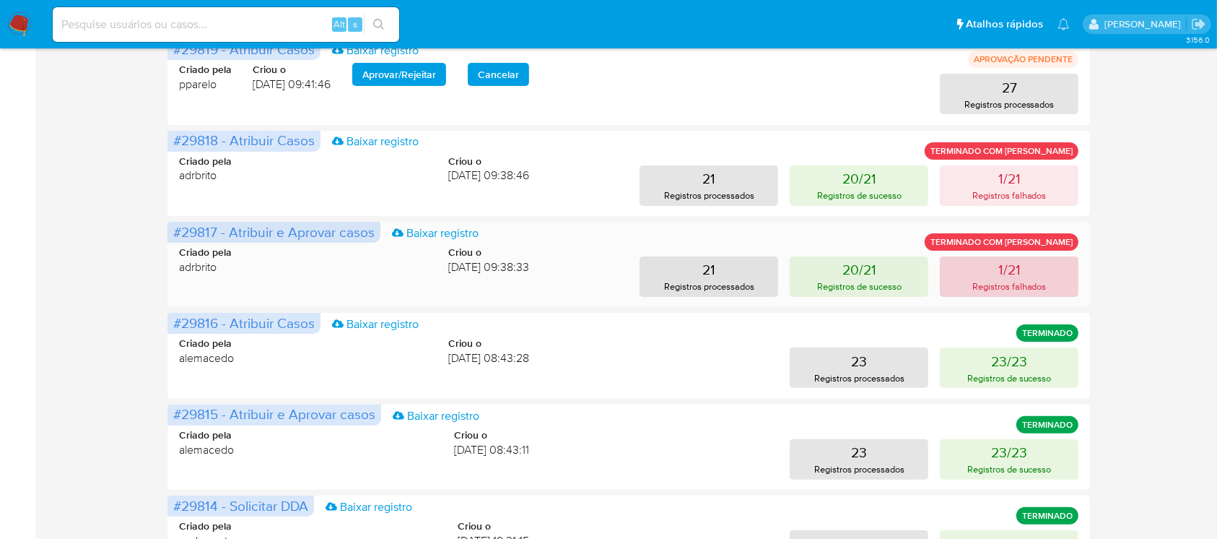
click at [1054, 271] on button "1/21 Registros falhados" at bounding box center [1009, 276] width 139 height 40
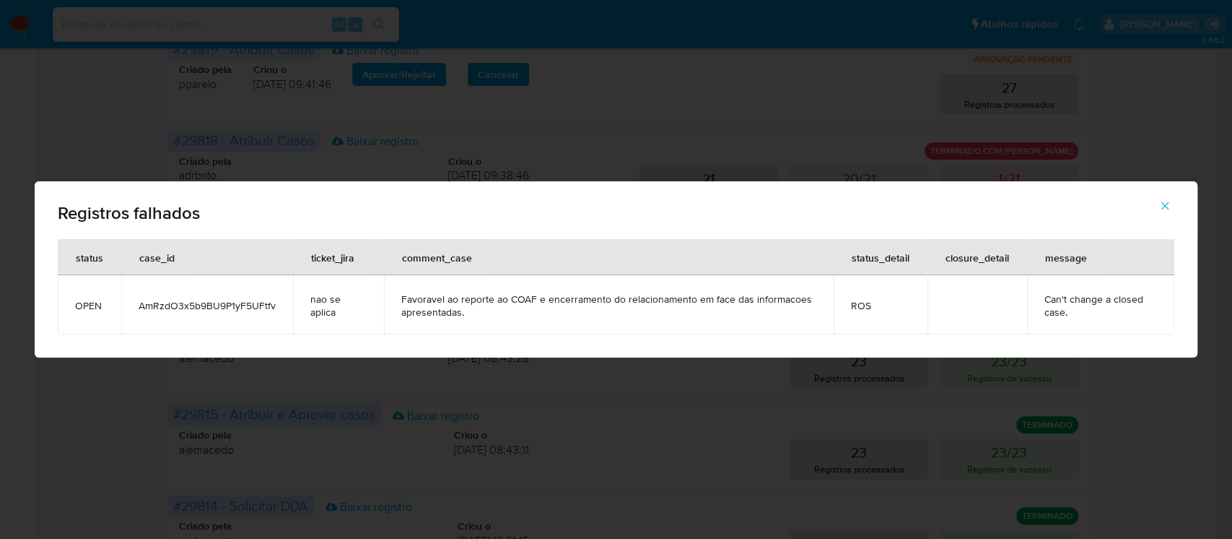
click at [219, 300] on span "AmRzdO3x5b9BU9P1yF5UFtfv" at bounding box center [207, 305] width 137 height 13
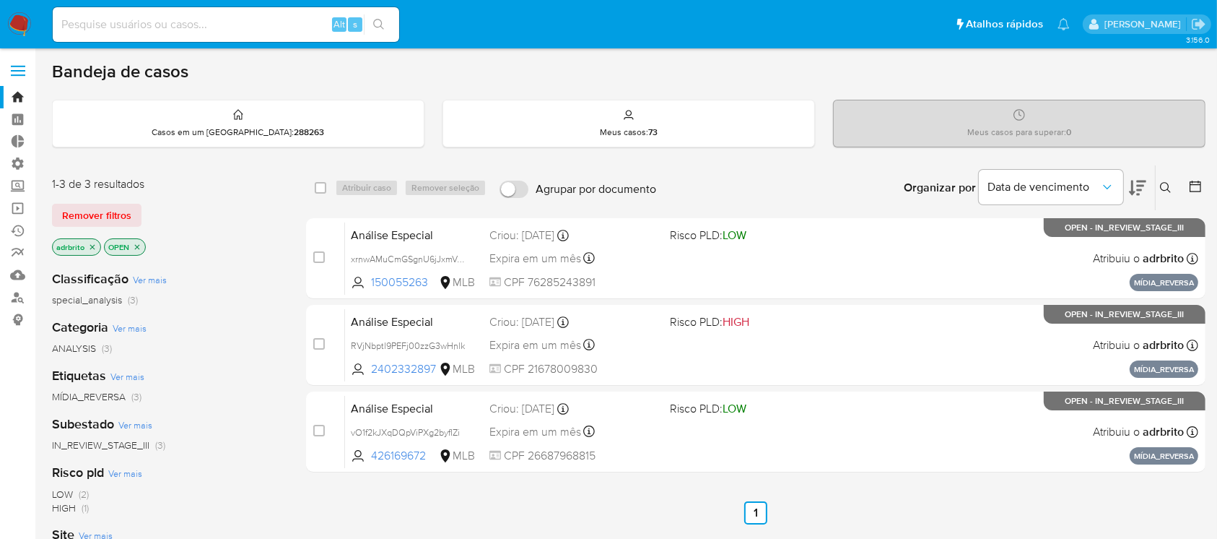
click at [91, 244] on icon "close-filter" at bounding box center [92, 246] width 5 height 5
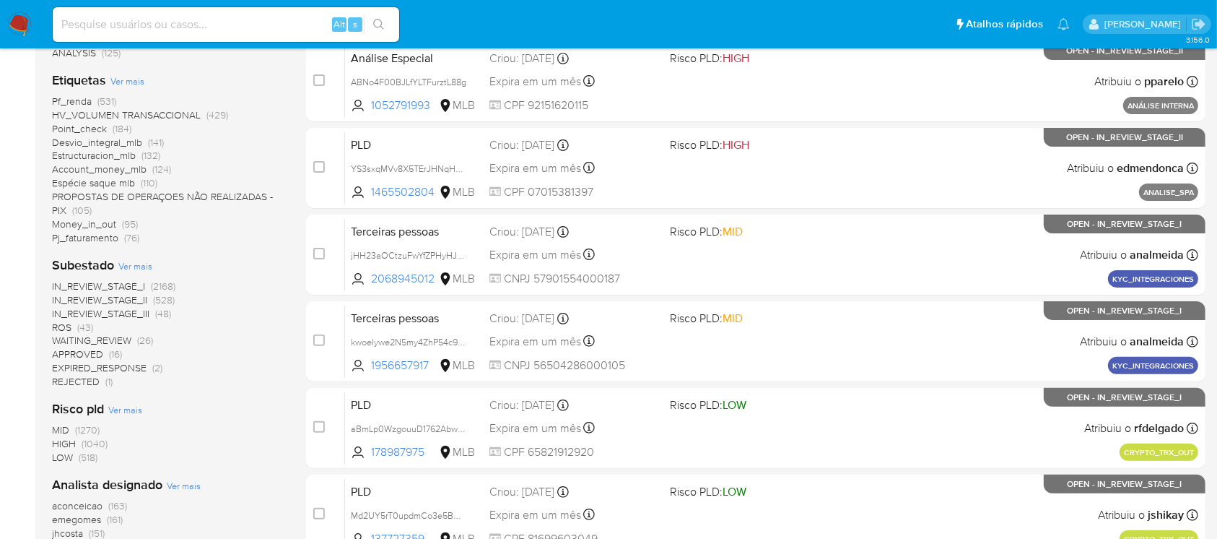
scroll to position [357, 0]
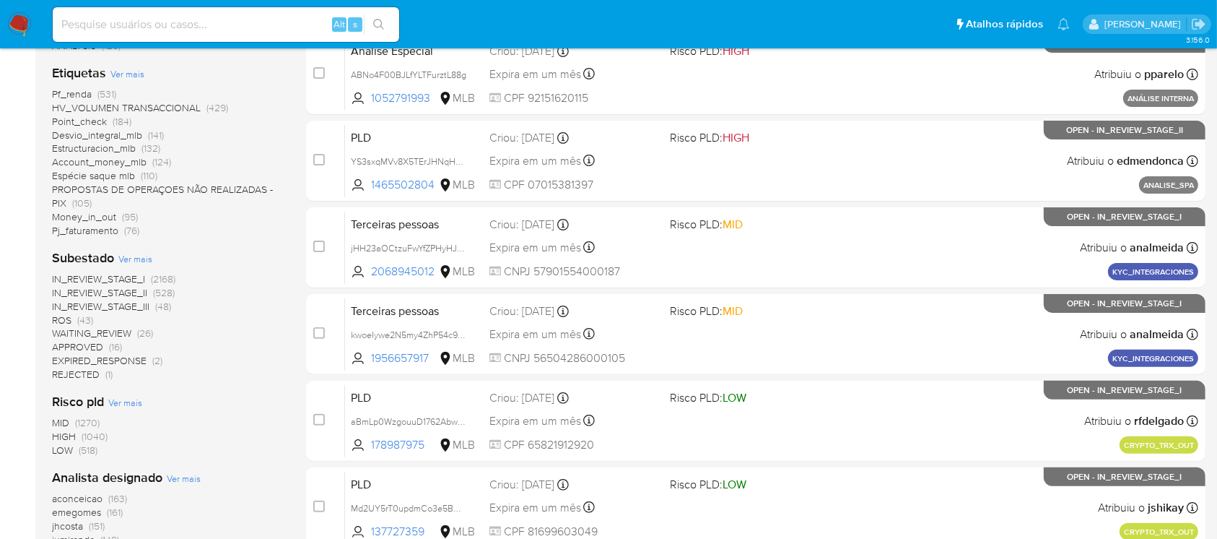
click at [108, 332] on span "WAITING_REVIEW" at bounding box center [91, 333] width 79 height 14
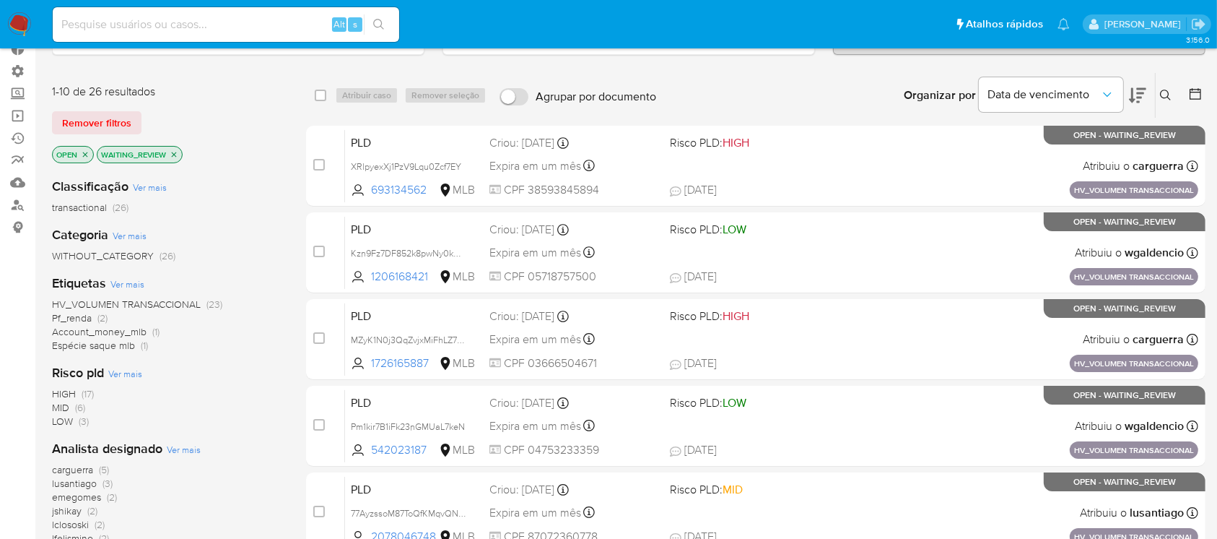
scroll to position [40, 0]
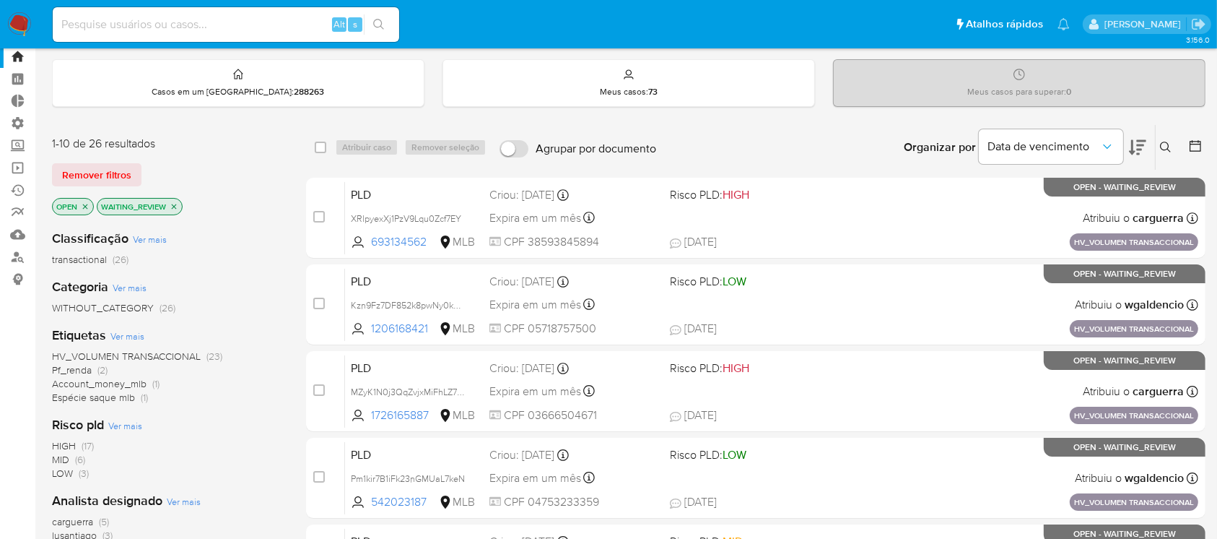
click at [176, 202] on icon "close-filter" at bounding box center [174, 206] width 9 height 9
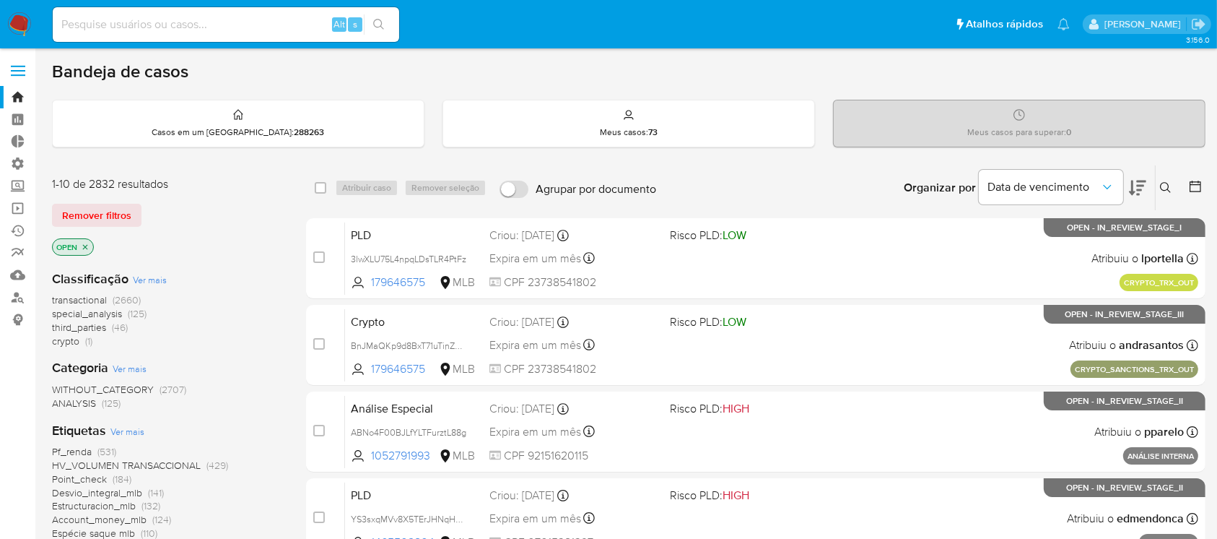
click at [1195, 182] on icon at bounding box center [1195, 186] width 14 height 14
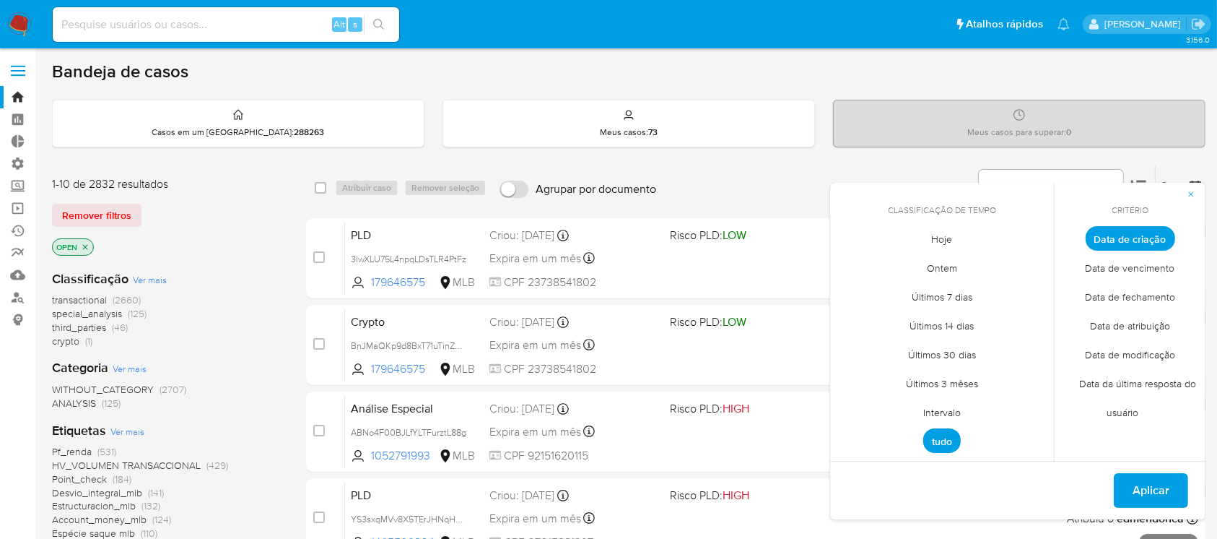
click at [947, 412] on span "Intervalo" at bounding box center [942, 413] width 68 height 30
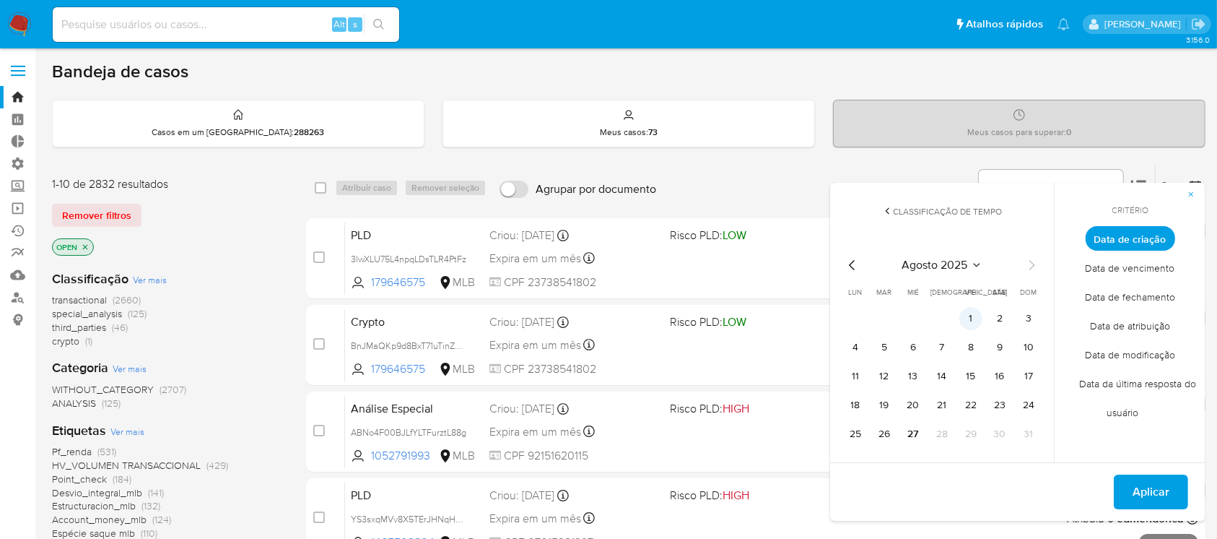
click at [976, 316] on button "1" at bounding box center [970, 318] width 23 height 23
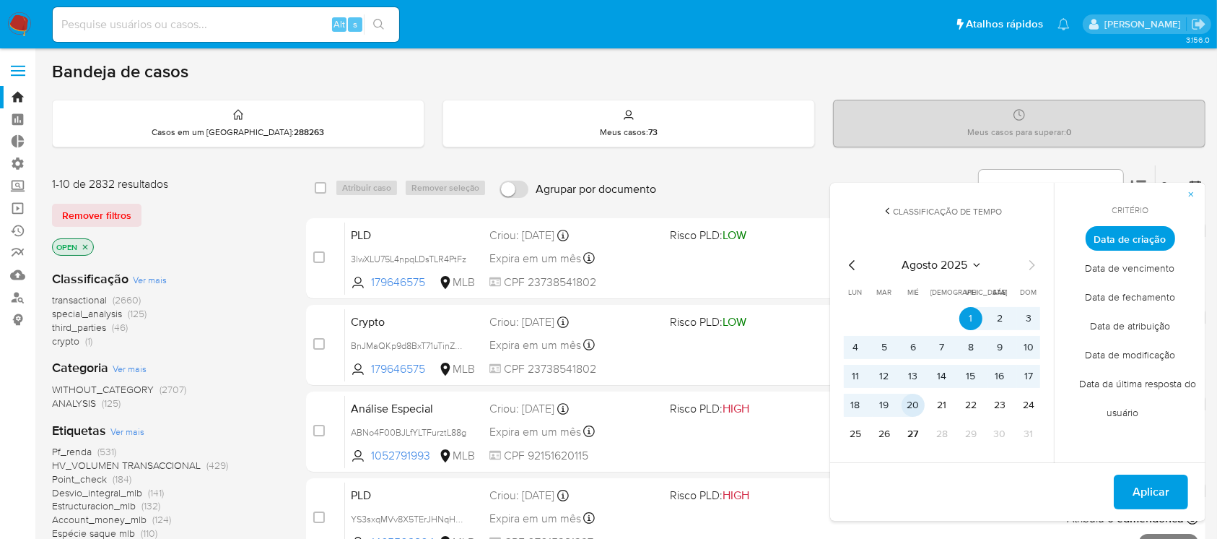
click at [917, 408] on button "20" at bounding box center [913, 404] width 23 height 23
click at [1155, 488] on span "Aplicar" at bounding box center [1151, 492] width 37 height 32
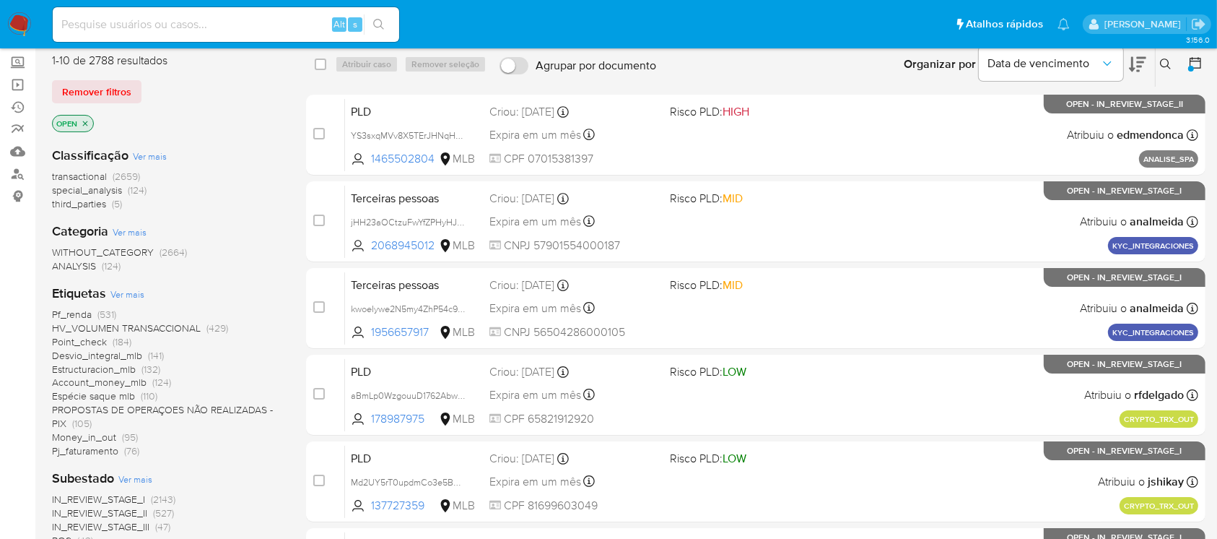
scroll to position [129, 0]
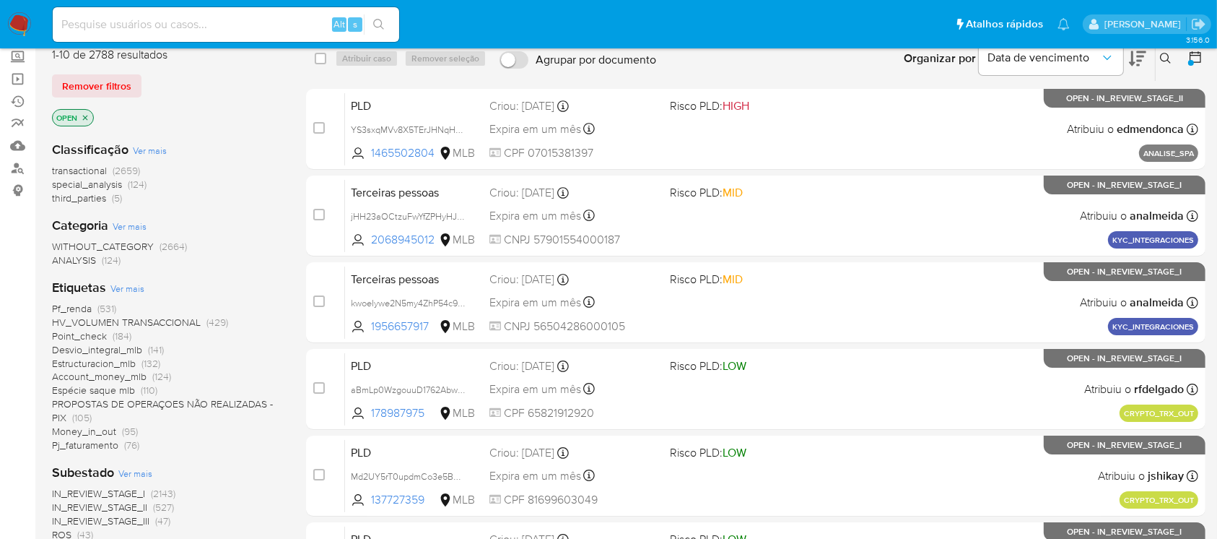
click at [239, 515] on div "IN_REVIEW_STAGE_I (2143) IN_REVIEW_STAGE_II (527) IN_REVIEW_STAGE_III (47) ROS …" at bounding box center [167, 528] width 231 height 82
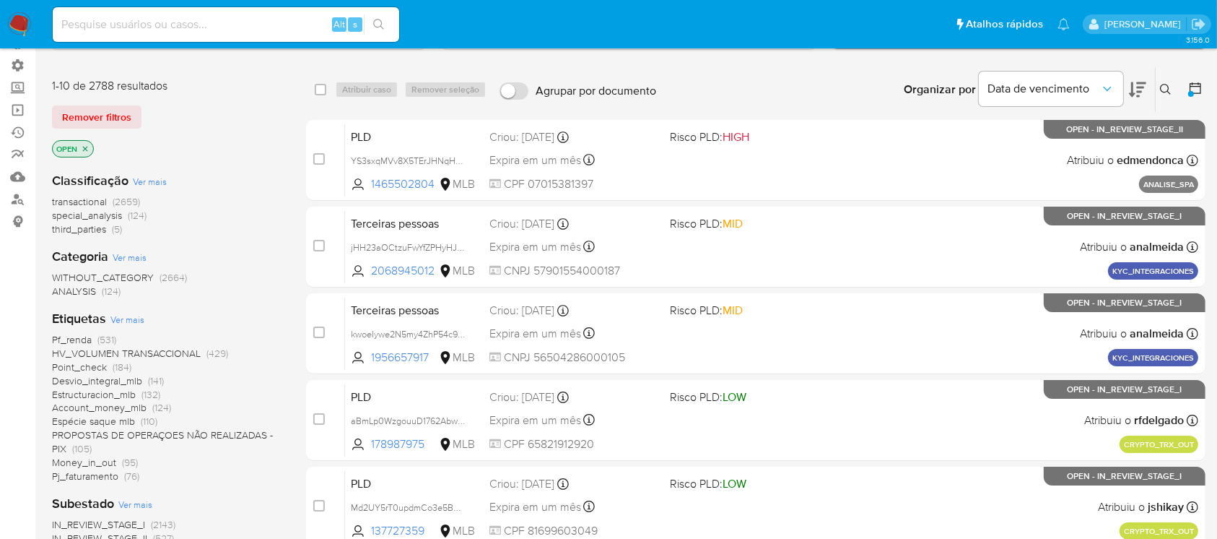
scroll to position [95, 0]
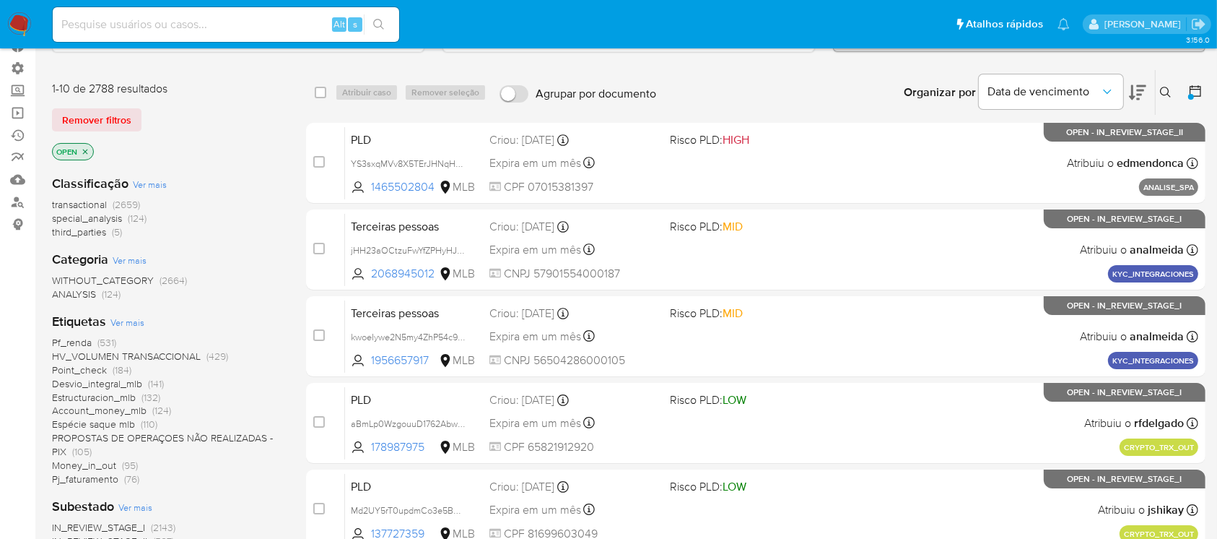
click at [25, 318] on aside "Bandeja Painel Painel Externo Administração Regras Funções Usuários Equipes Con…" at bounding box center [17, 475] width 35 height 1140
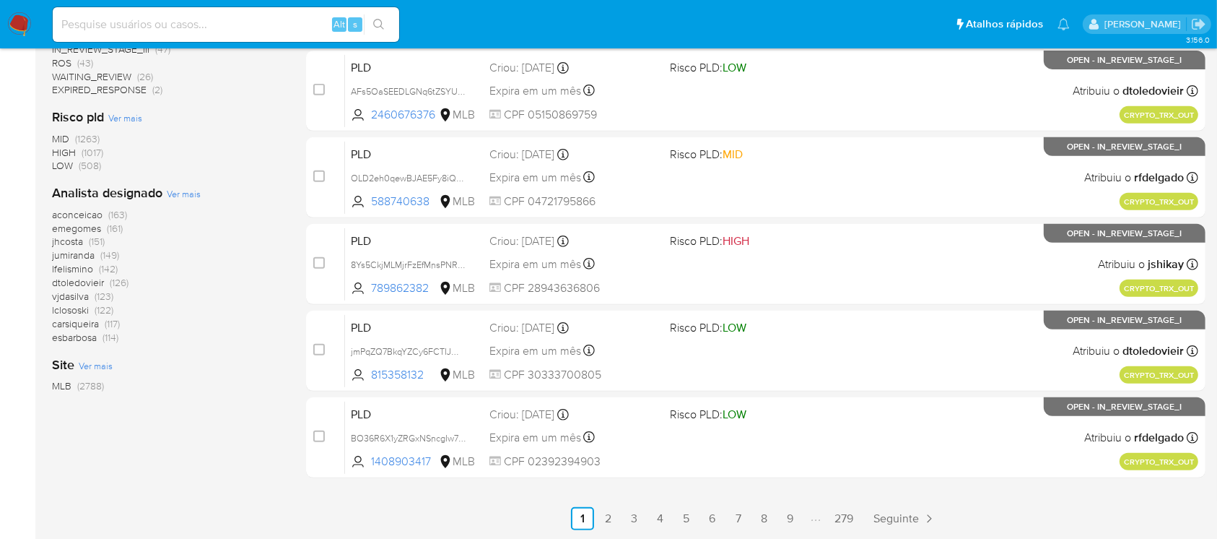
scroll to position [0, 0]
